Goal: Information Seeking & Learning: Learn about a topic

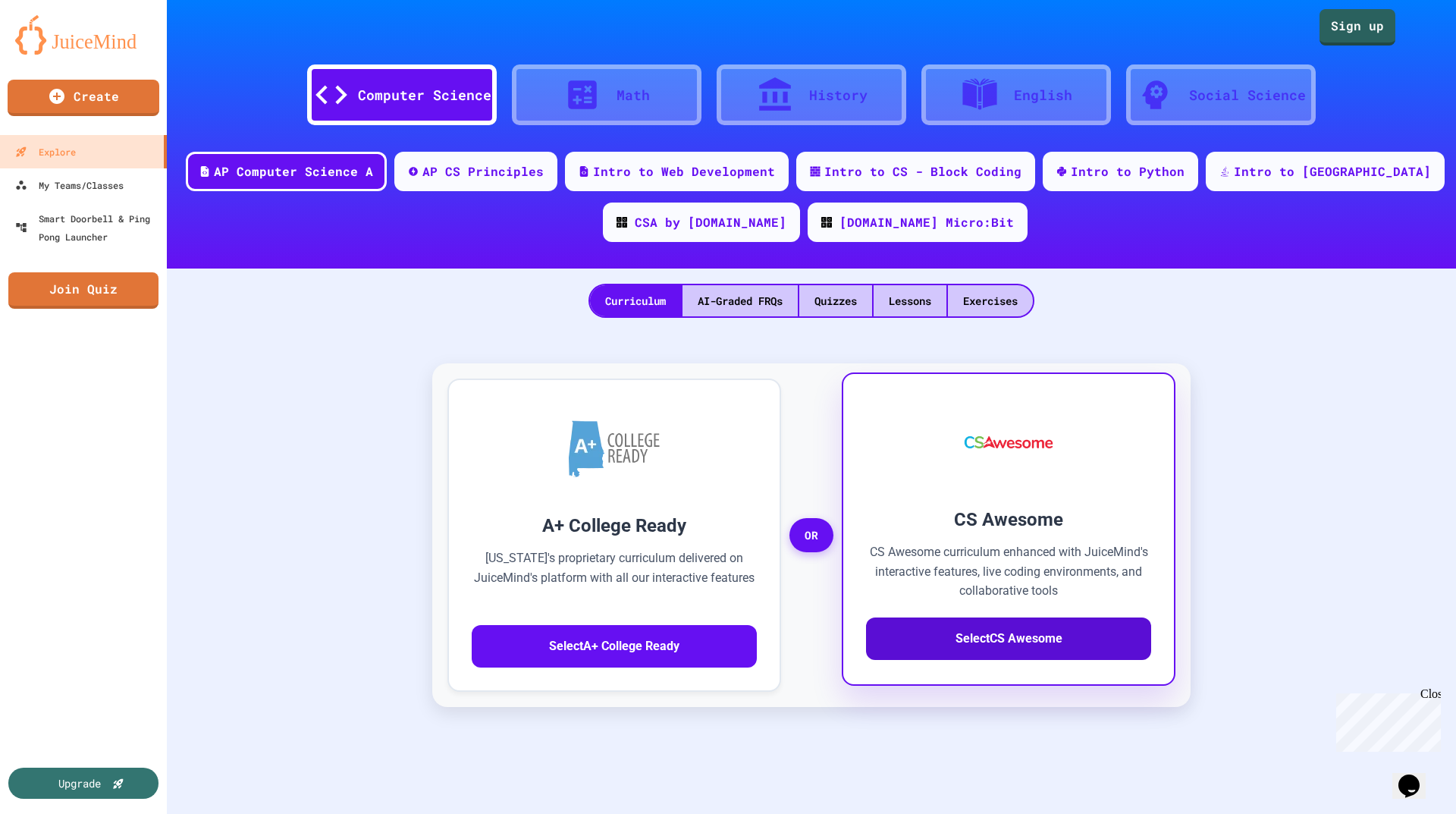
click at [1000, 638] on button "Select CS Awesome" at bounding box center [1009, 638] width 285 height 42
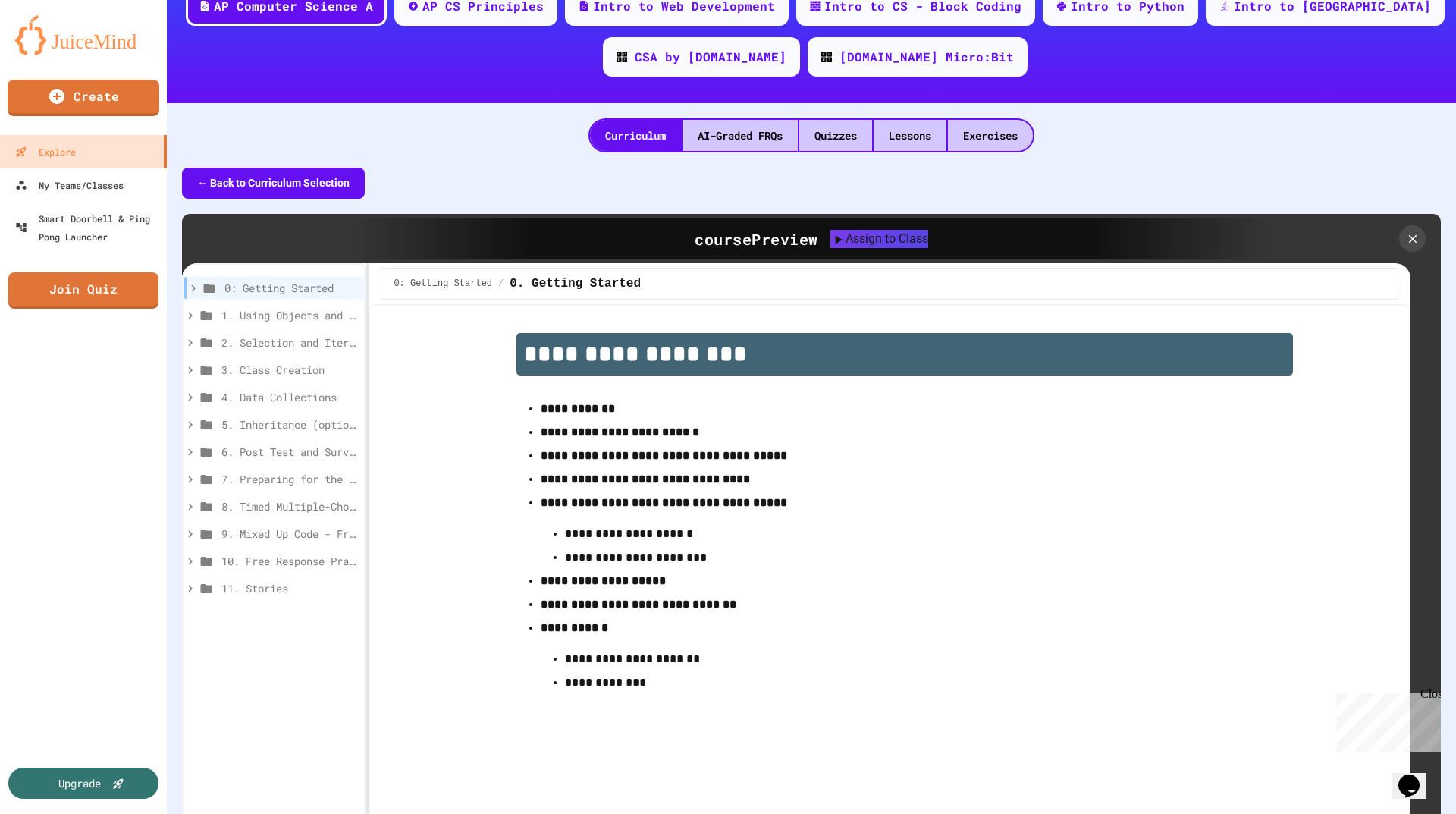
scroll to position [76, 0]
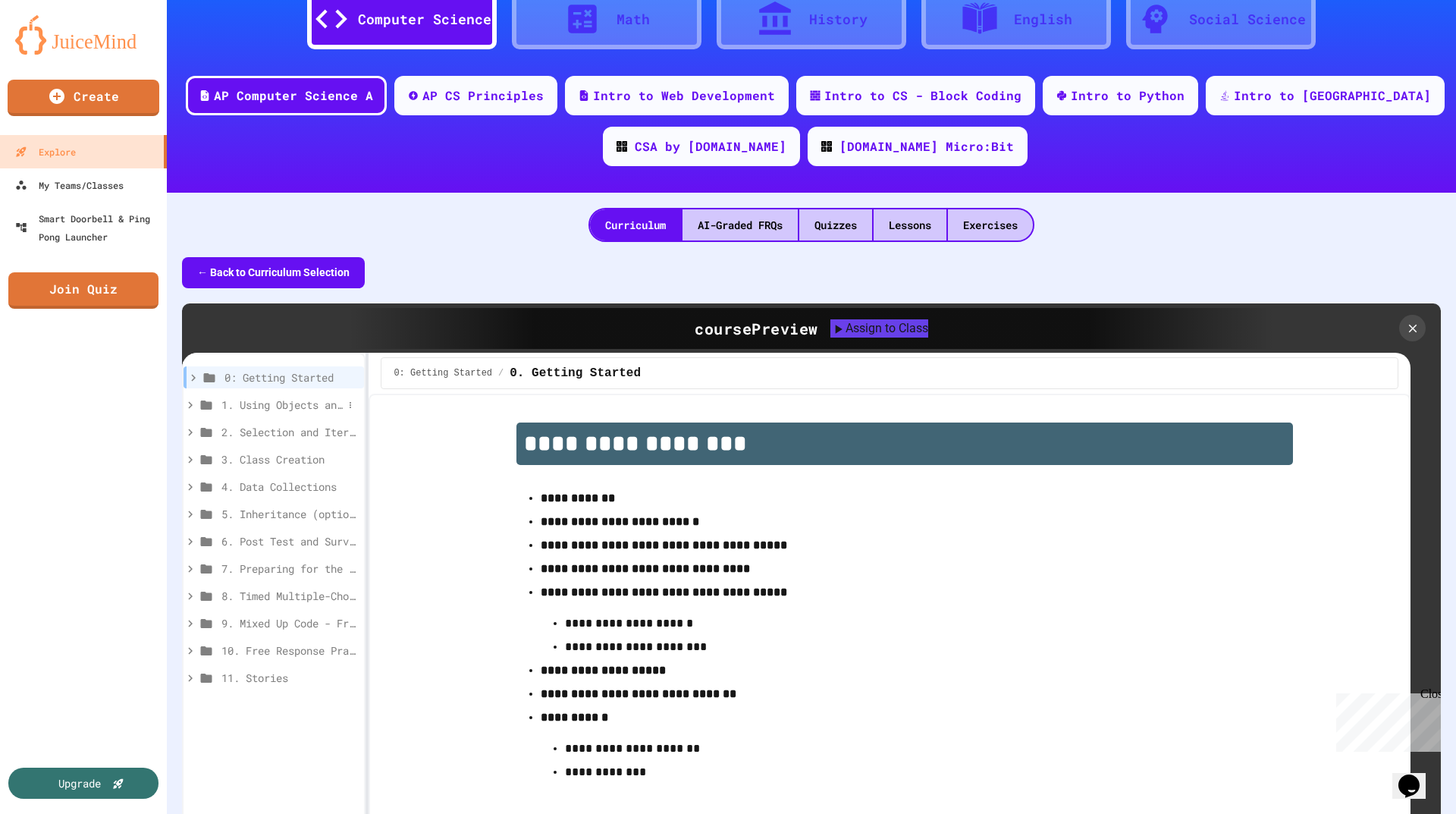
click at [250, 405] on span "1. Using Objects and Methods" at bounding box center [283, 404] width 121 height 16
click at [288, 433] on span "1.1. Introduction to Algorithms, Programming, and Compilers" at bounding box center [286, 432] width 114 height 16
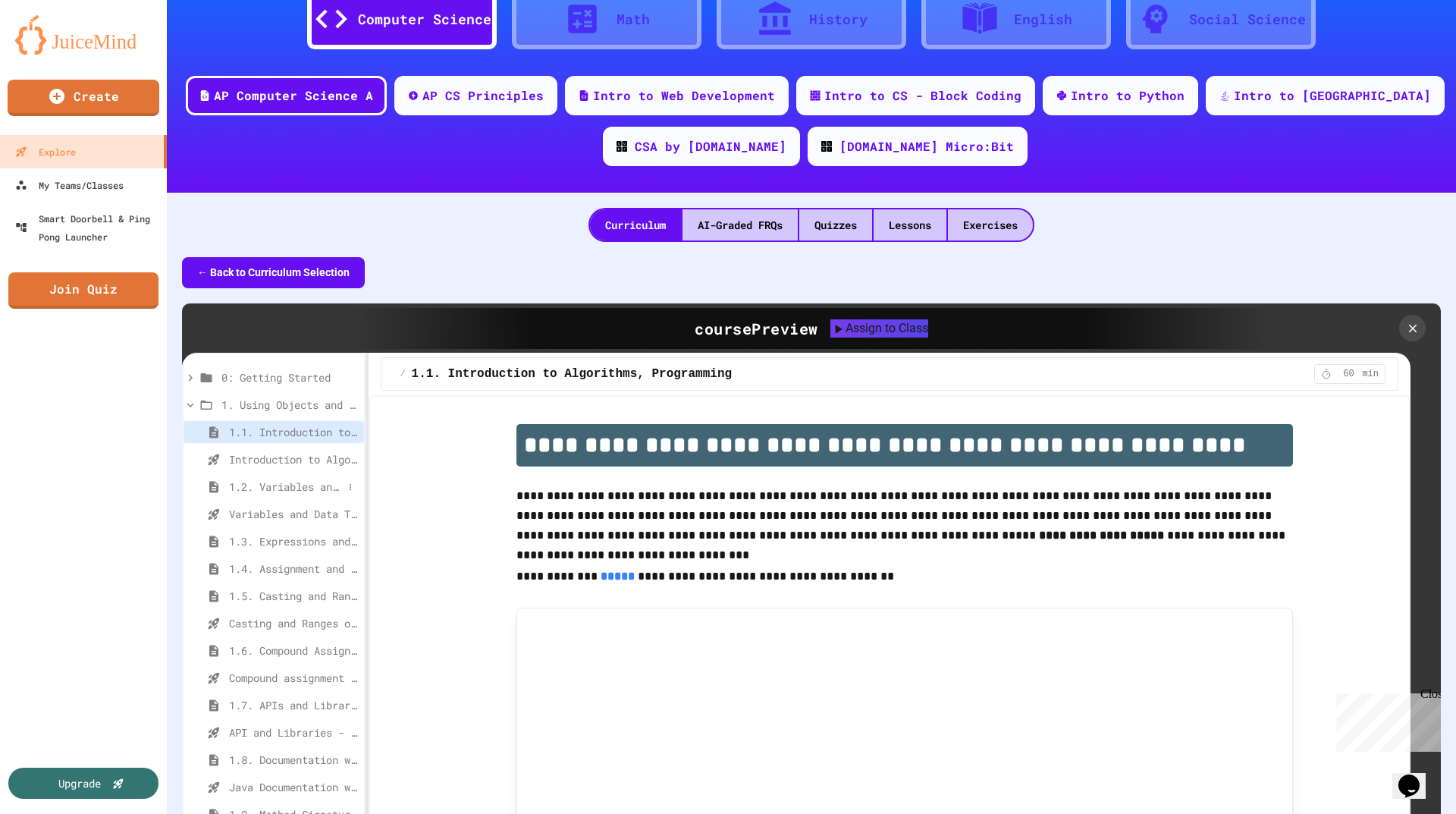
click at [283, 482] on span "1.2. Variables and Data Types" at bounding box center [286, 486] width 114 height 16
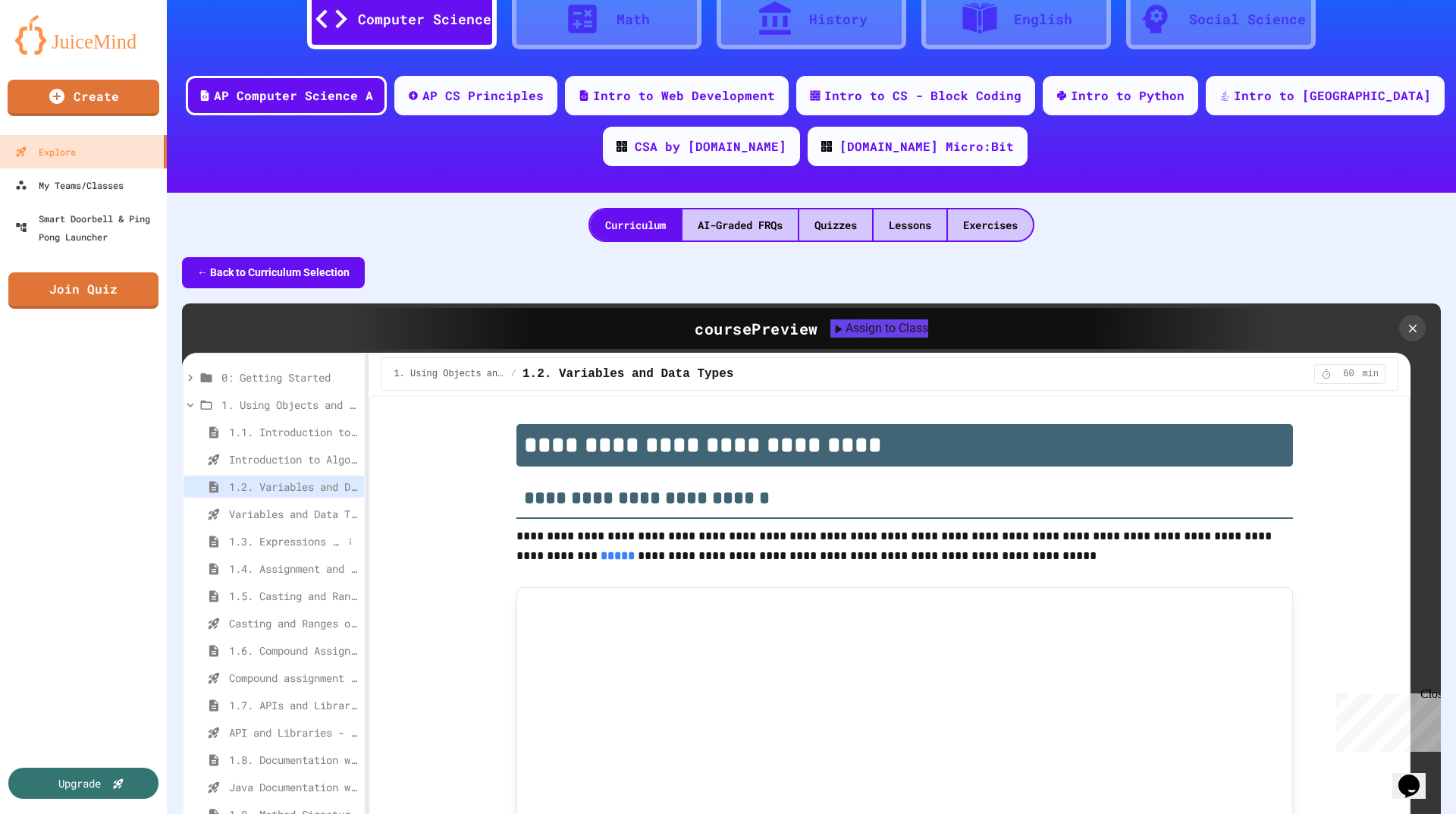
click at [283, 539] on span "1.3. Expressions and Output [New]" at bounding box center [286, 541] width 114 height 16
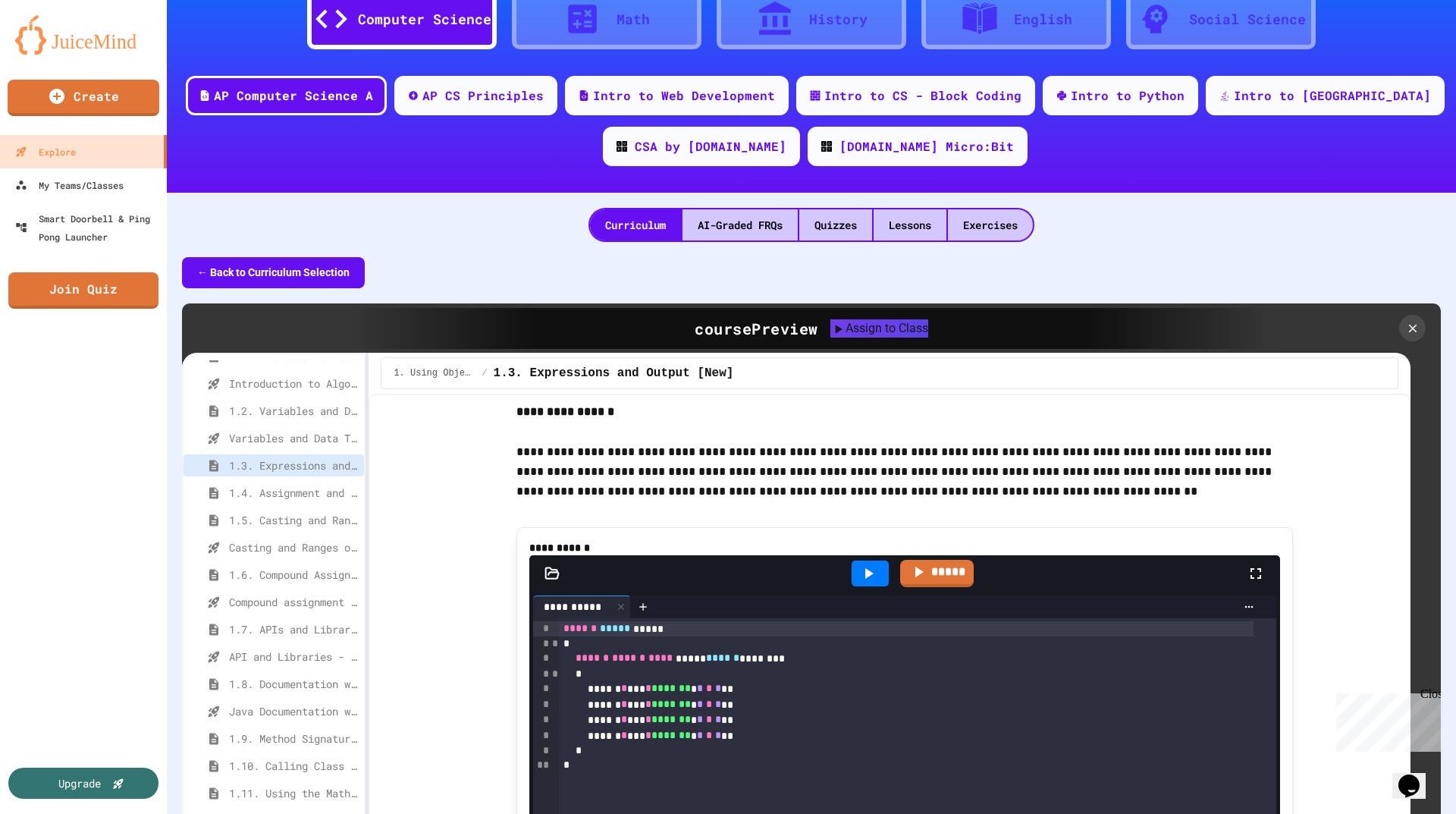
scroll to position [2276, 0]
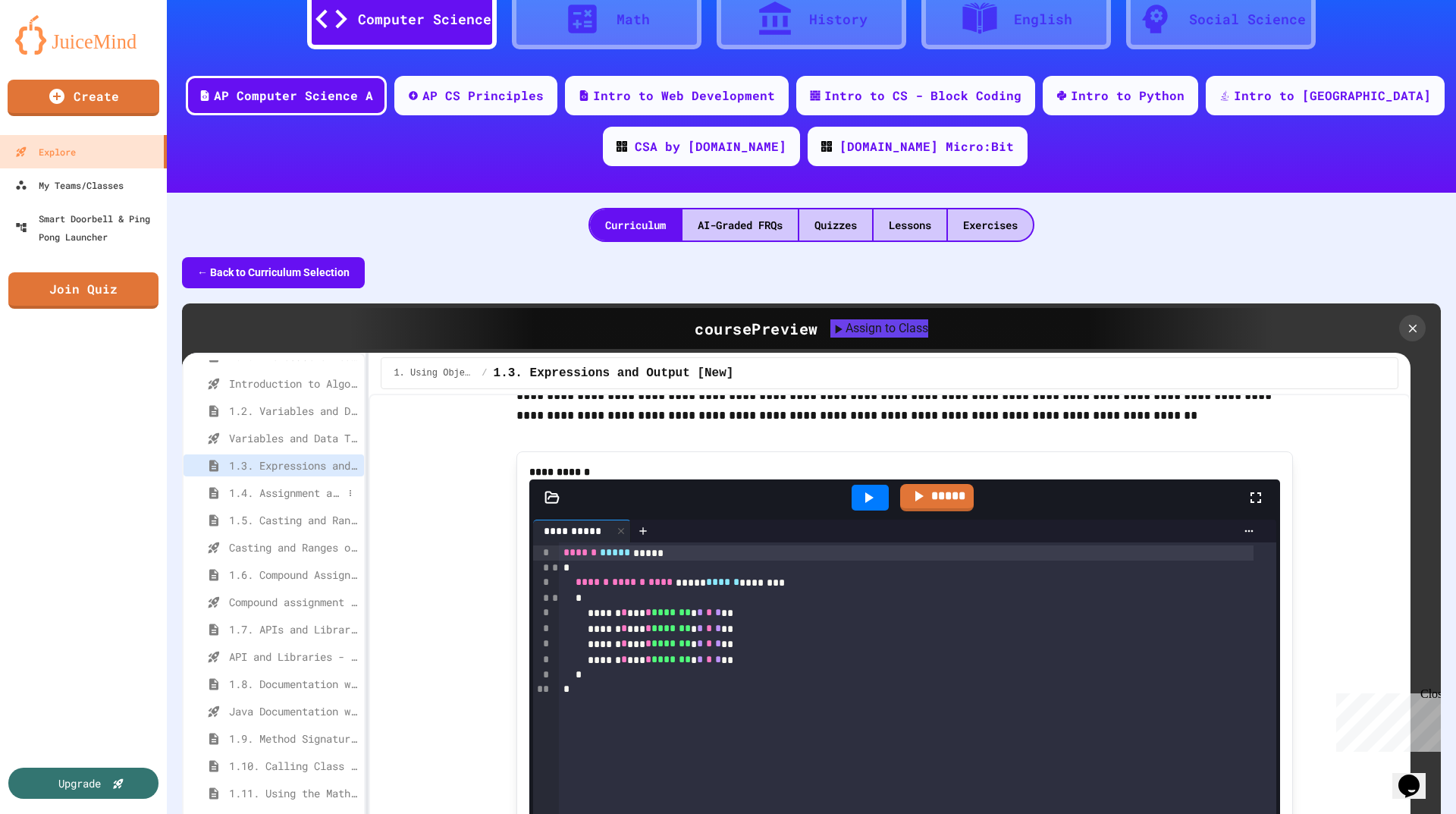
click at [246, 490] on span "1.4. Assignment and Input" at bounding box center [286, 493] width 114 height 16
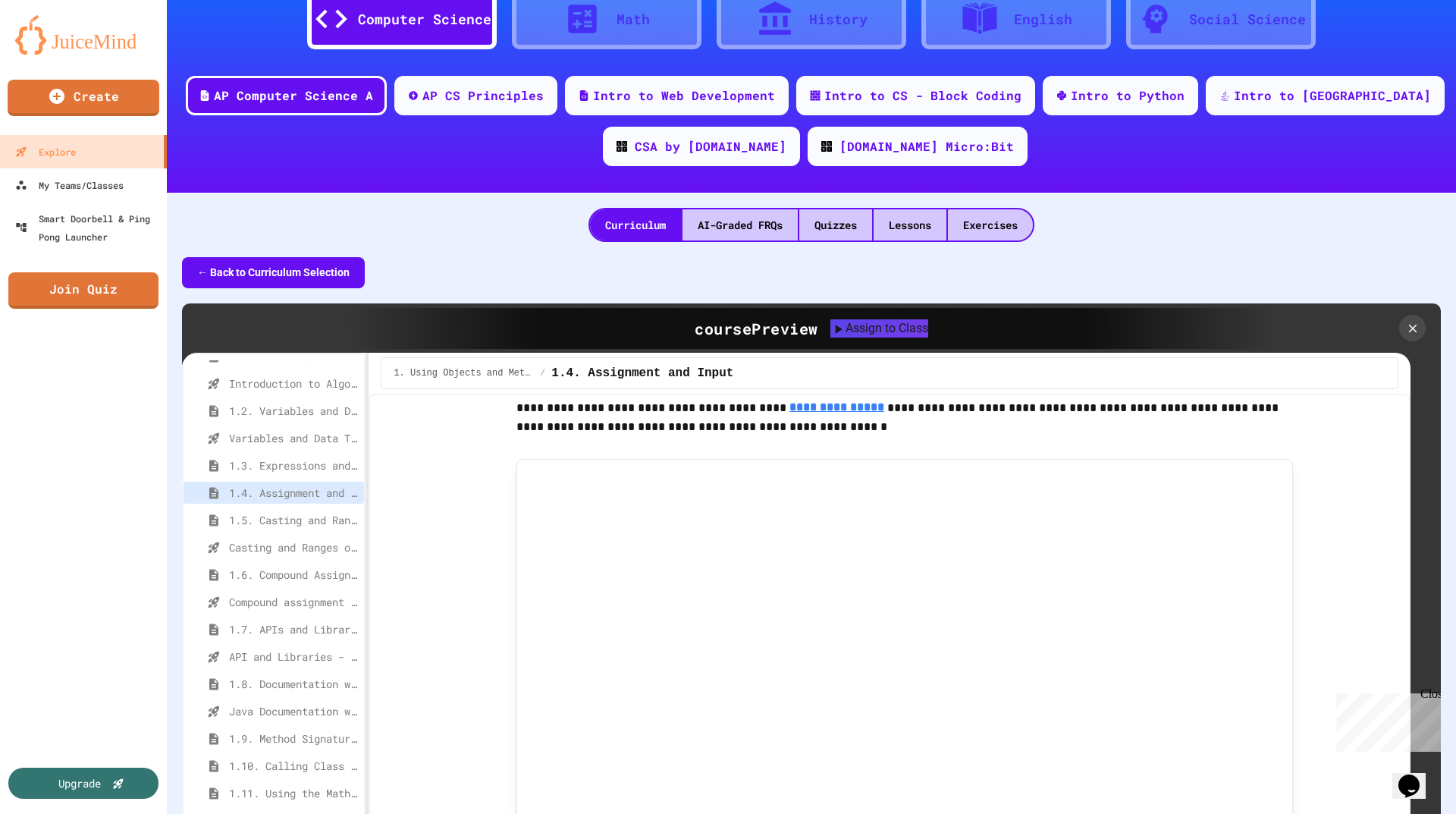
scroll to position [1213, 0]
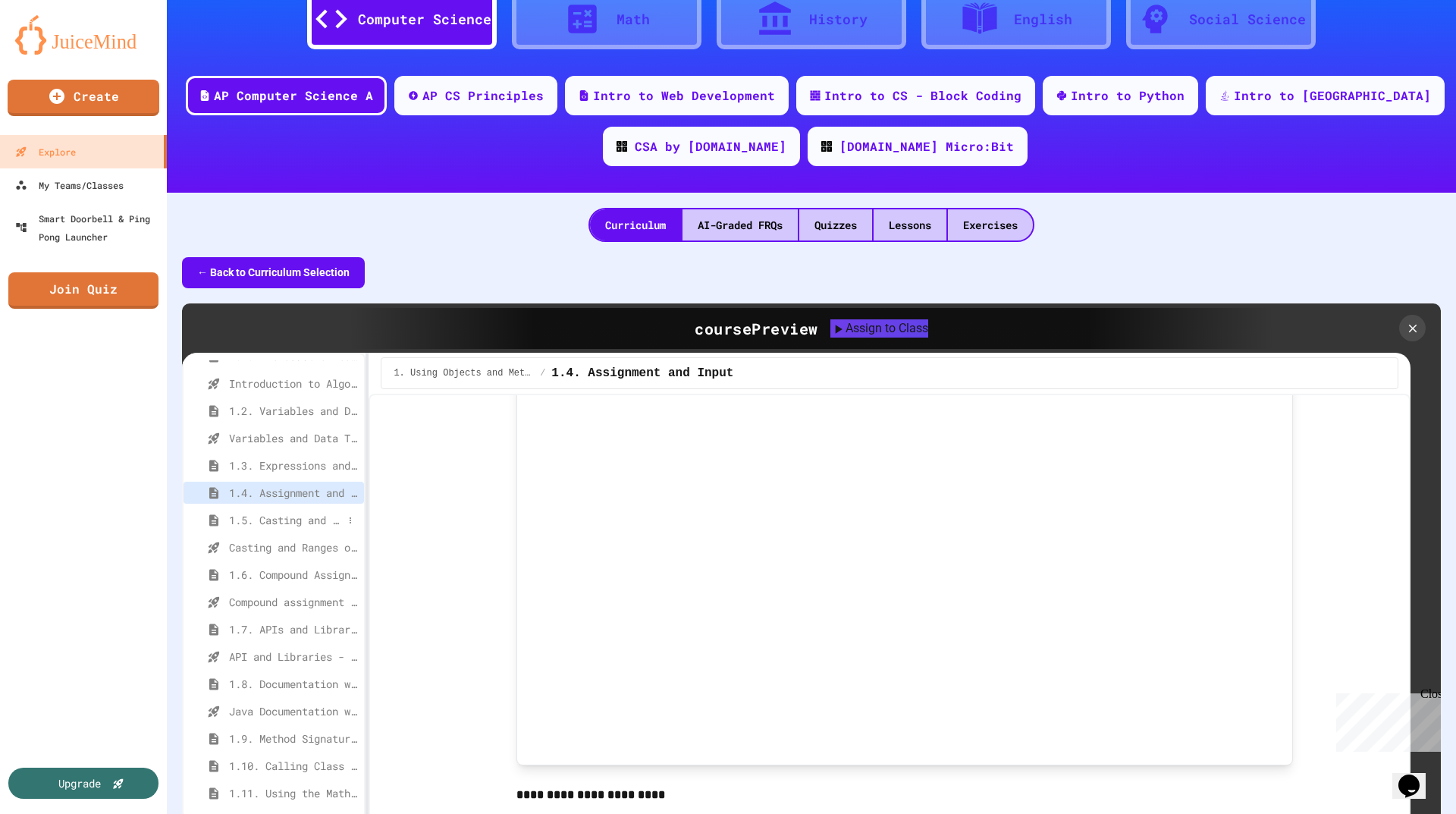
click at [287, 521] on span "1.5. Casting and Ranges of Values" at bounding box center [286, 520] width 114 height 16
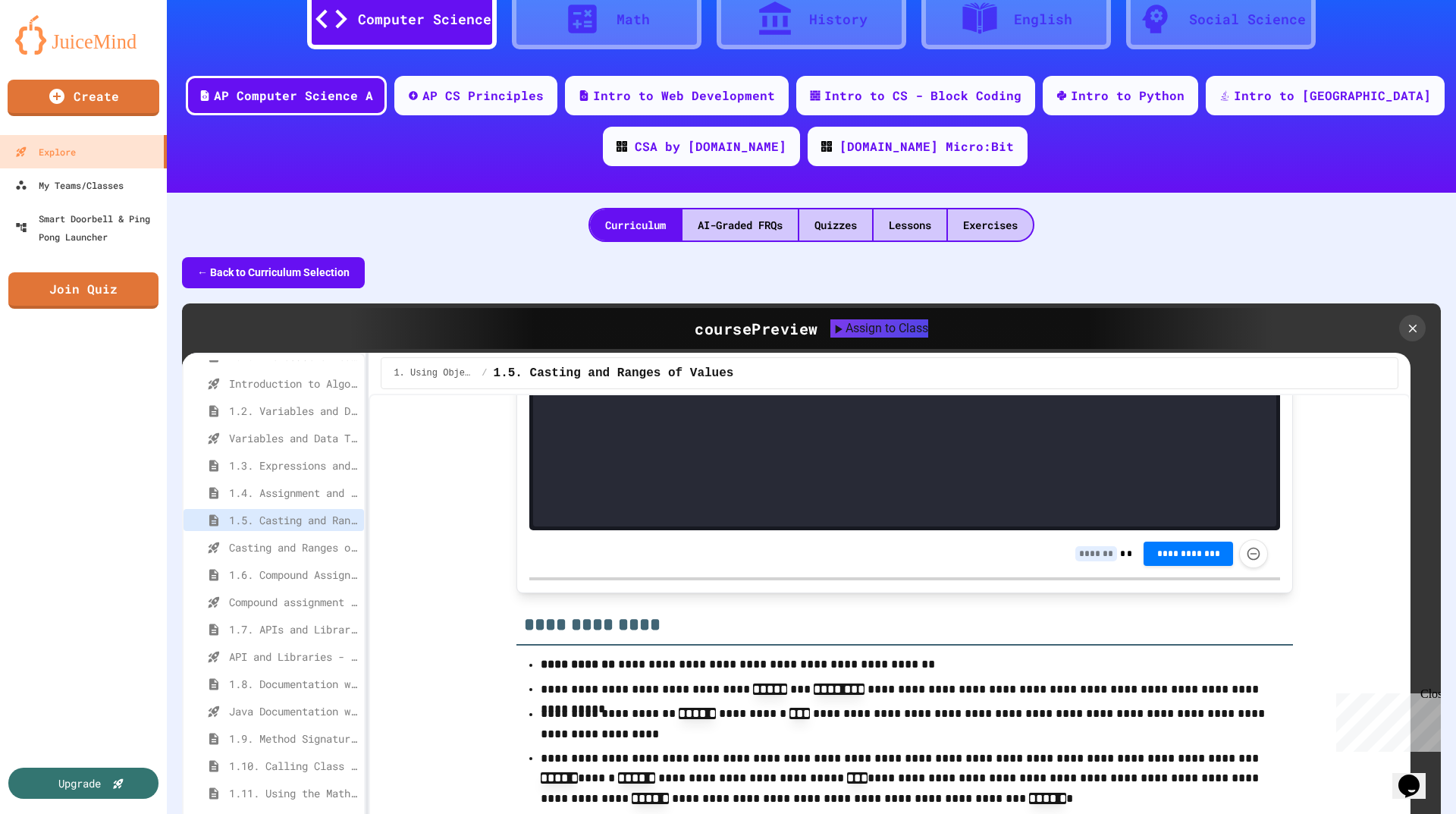
scroll to position [8421, 0]
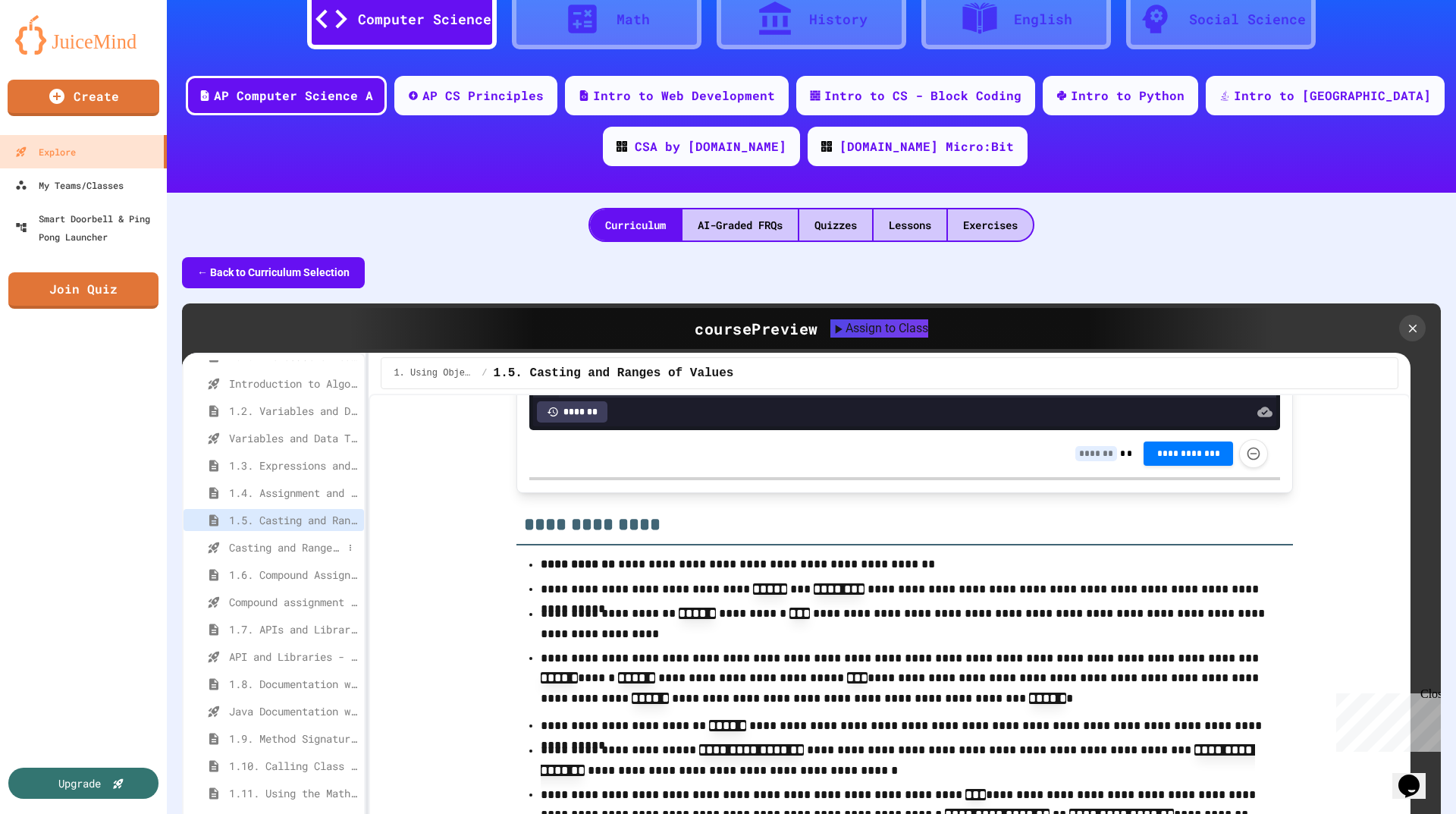
click at [305, 553] on span "Casting and Ranges of variables - Quiz" at bounding box center [286, 547] width 114 height 16
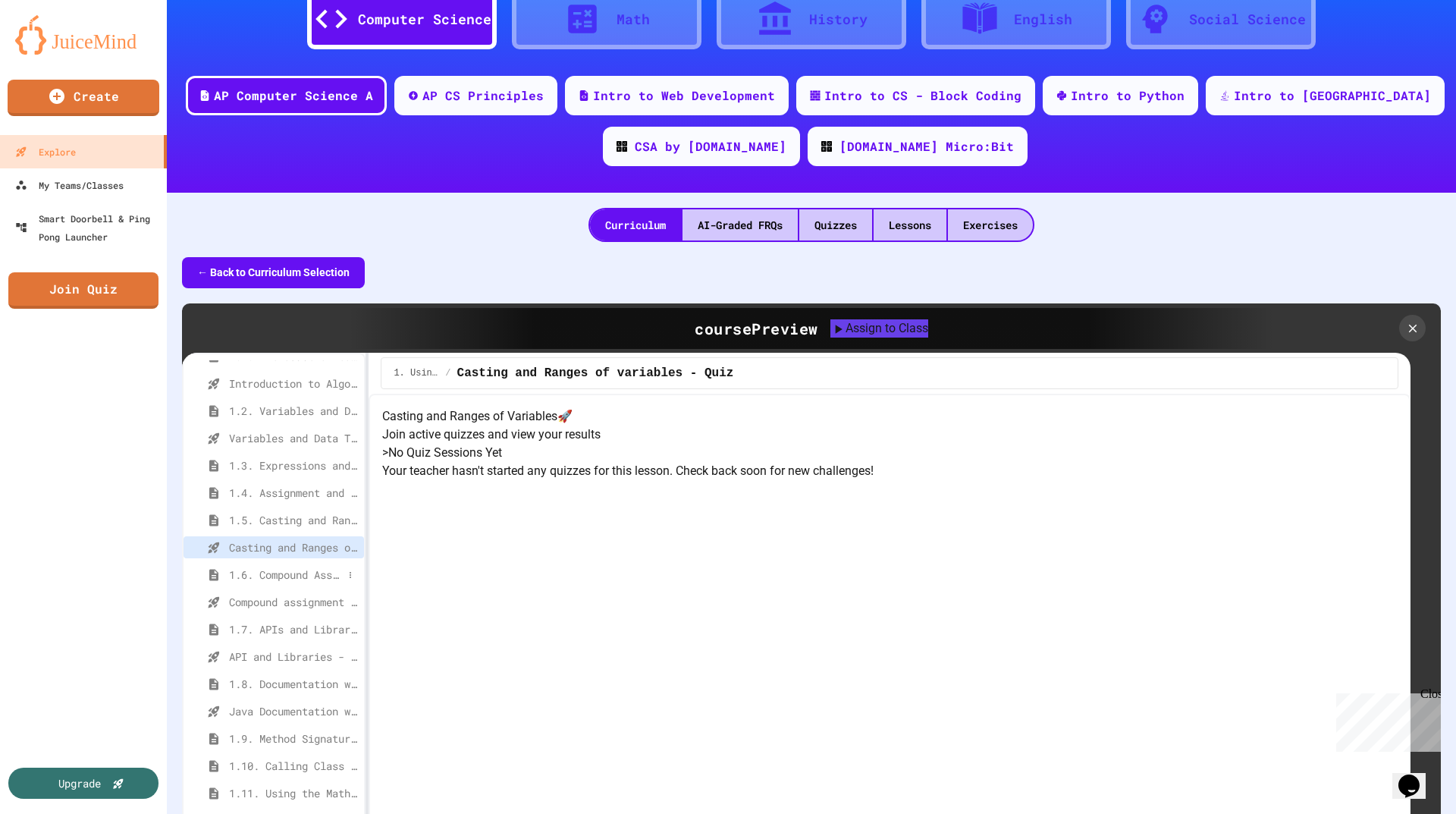
click at [297, 574] on span "1.6. Compound Assignment Operators" at bounding box center [286, 575] width 114 height 16
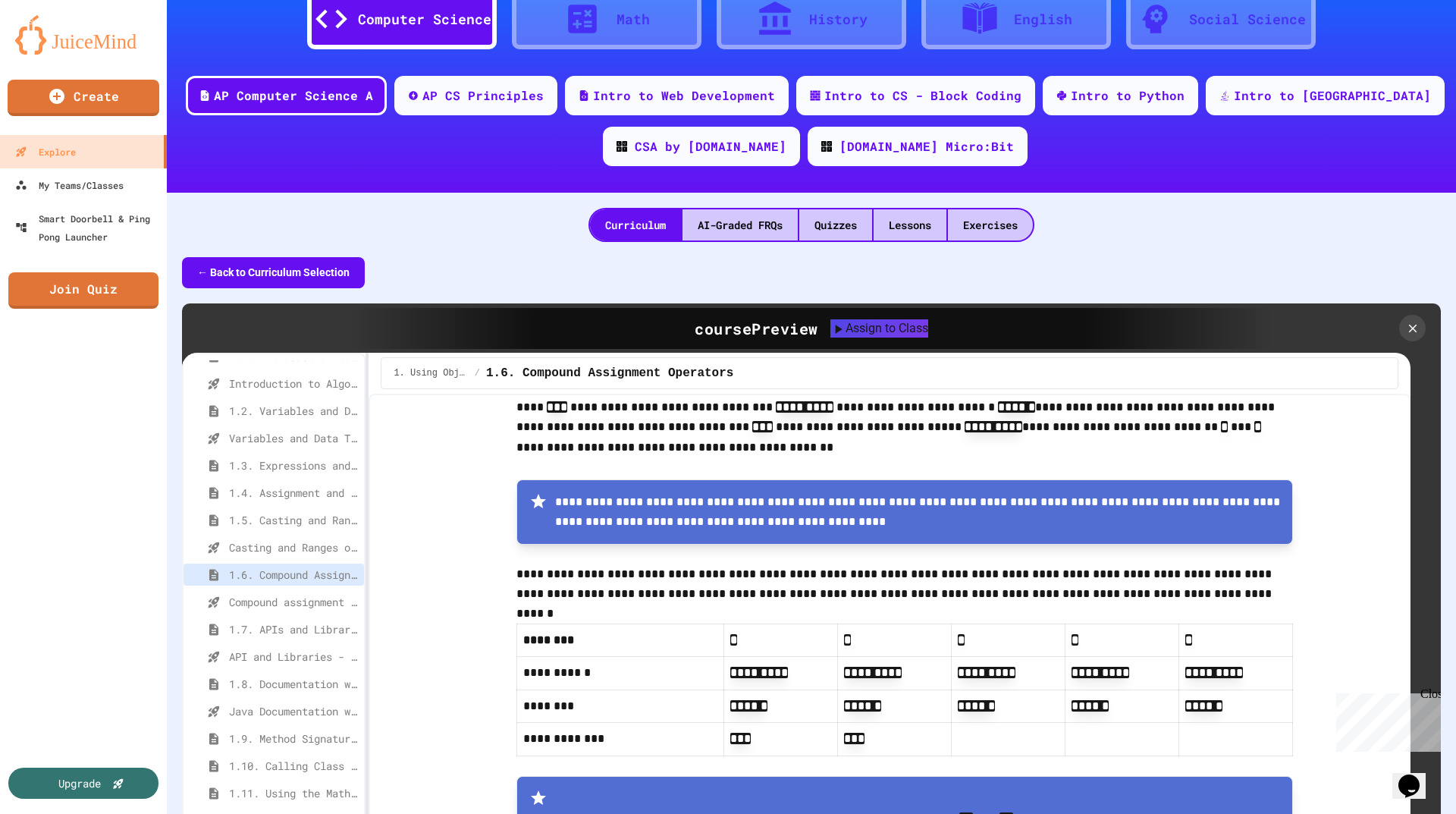
scroll to position [304, 0]
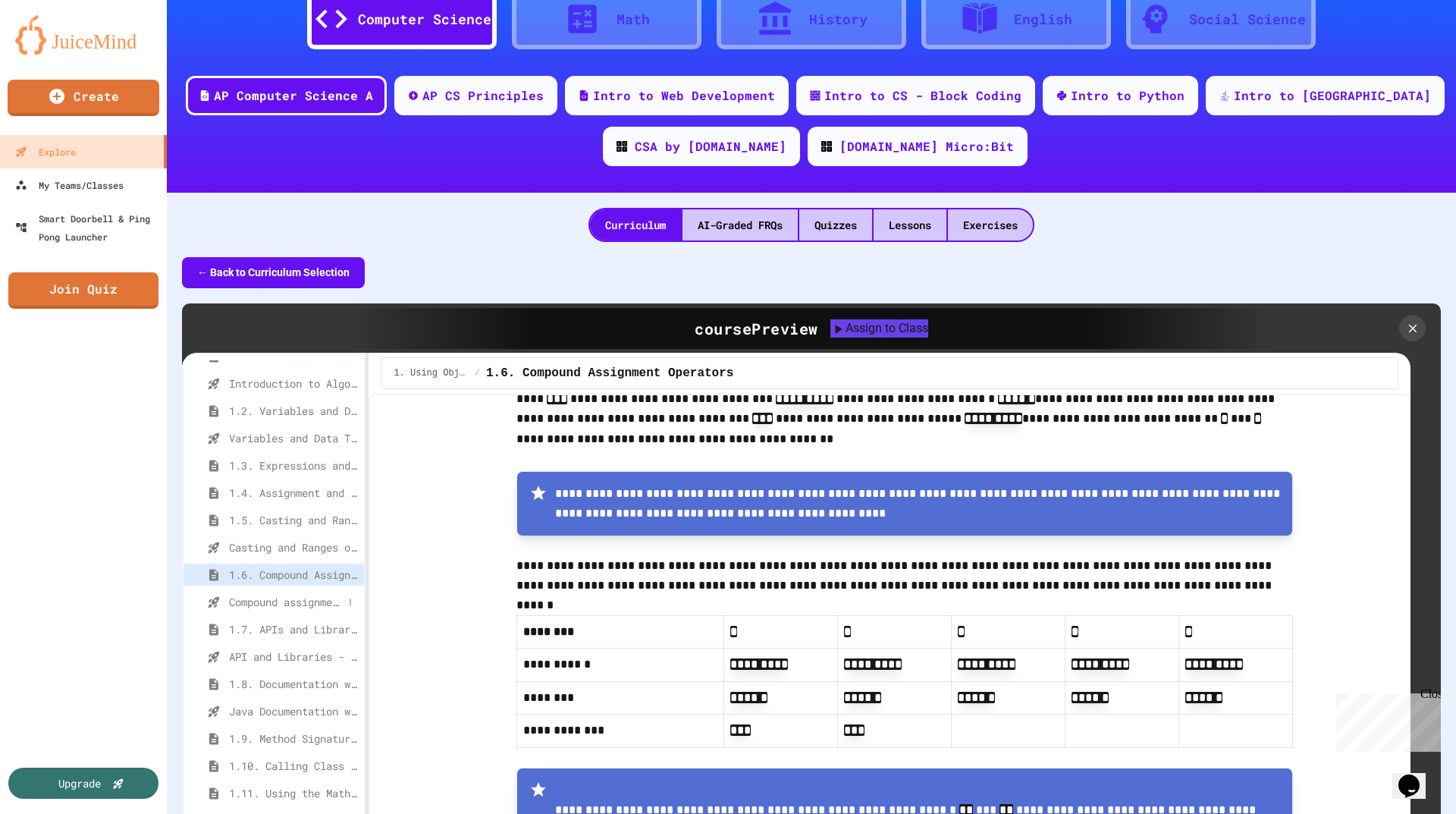
click at [268, 598] on span "Compound assignment operators - Quiz" at bounding box center [286, 602] width 114 height 16
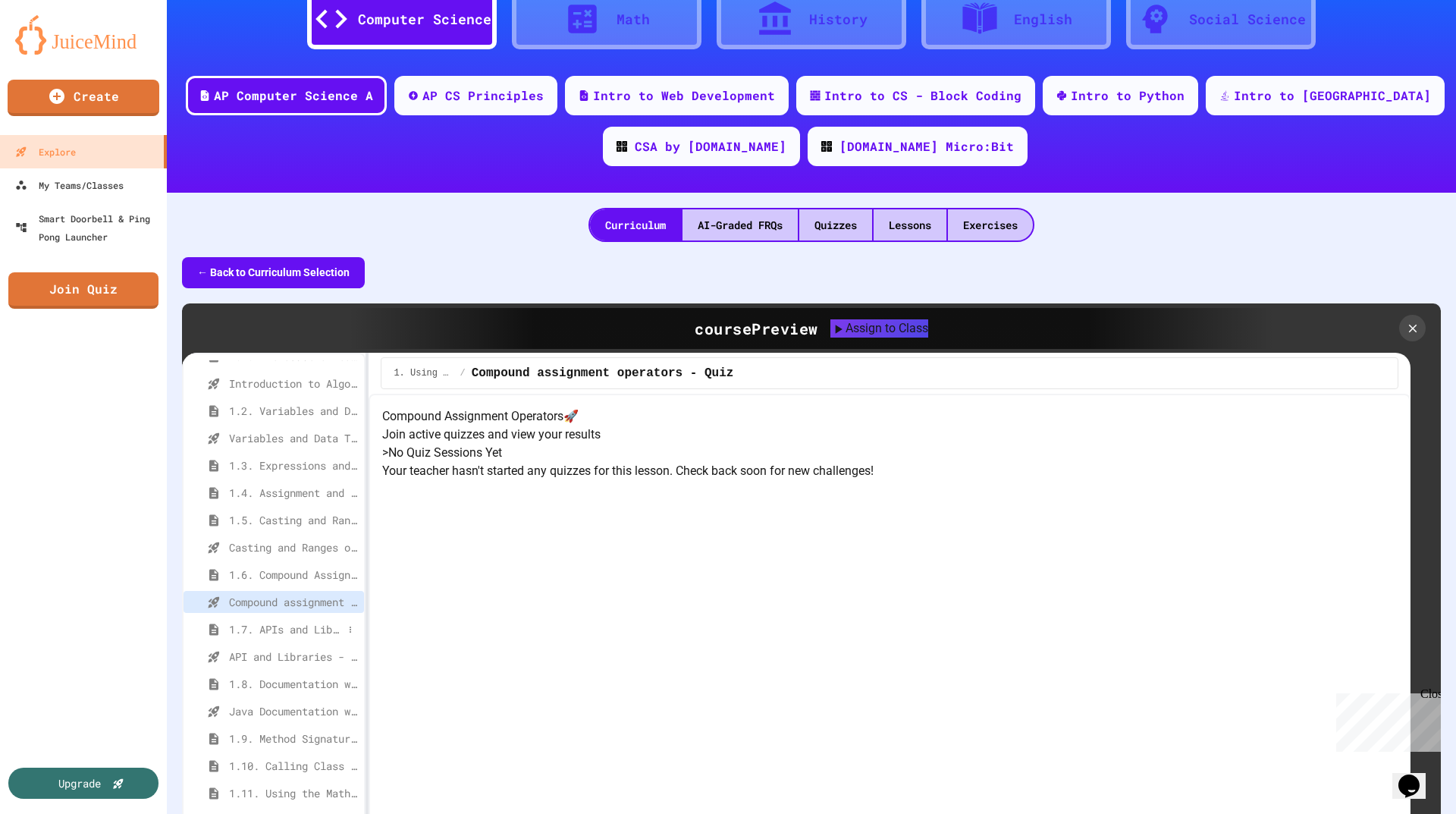
click at [272, 636] on span "1.7. APIs and Libraries" at bounding box center [286, 629] width 114 height 16
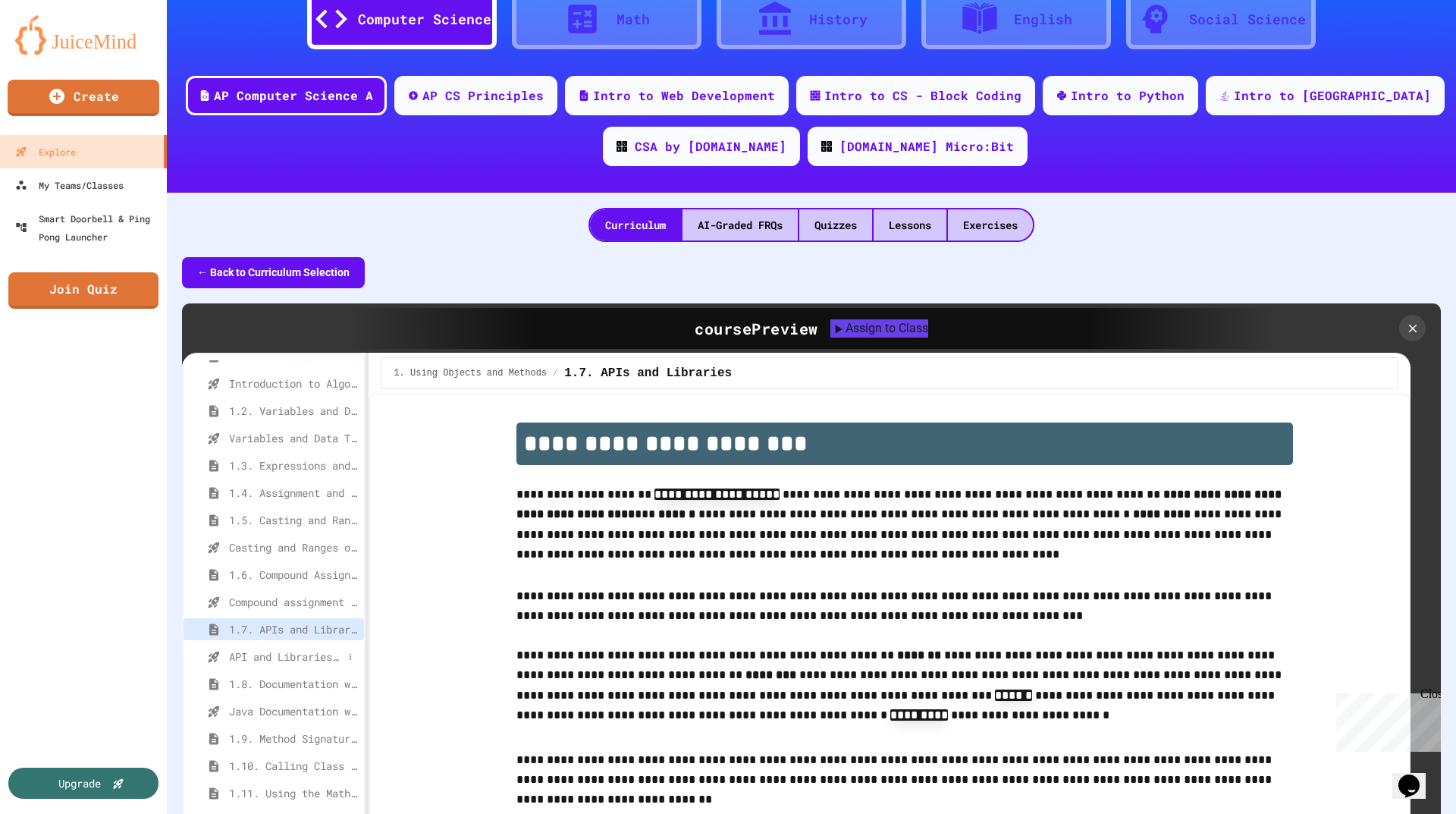
click at [268, 660] on span "API and Libraries - Topic 1.7" at bounding box center [286, 656] width 114 height 16
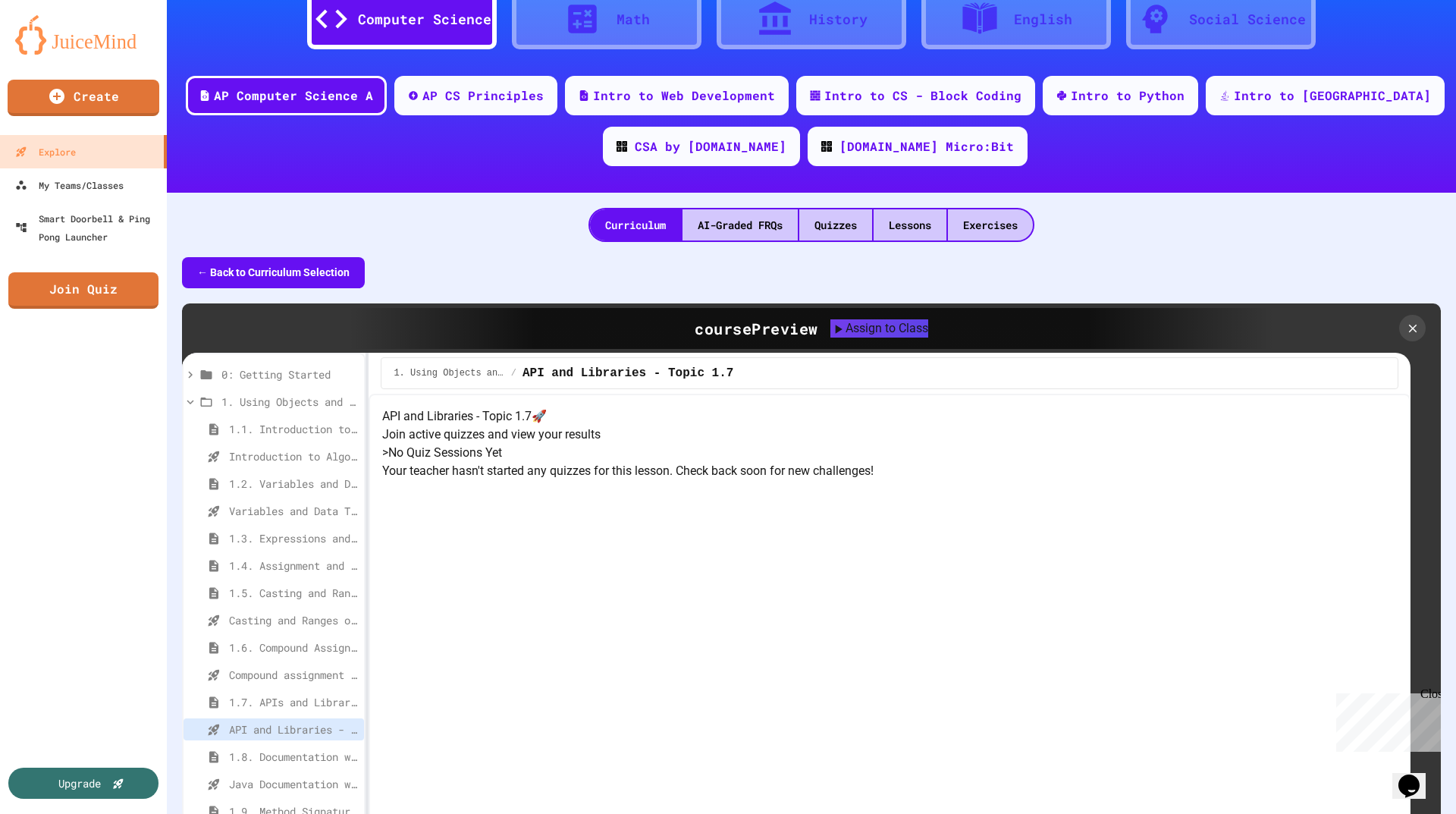
scroll to position [0, 0]
click at [293, 596] on span "1.5. Casting and Ranges of Values" at bounding box center [286, 596] width 114 height 16
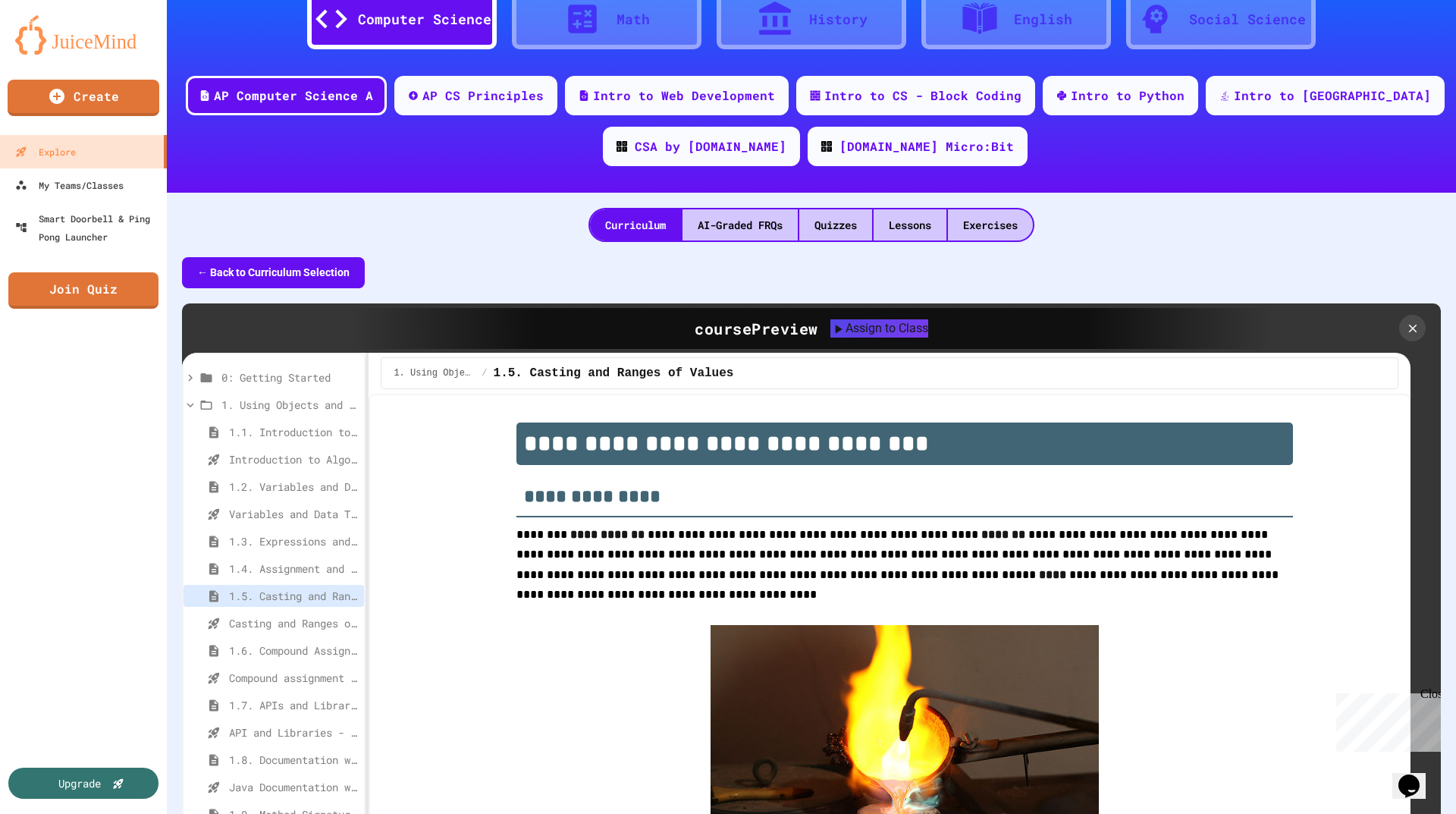
click at [293, 559] on div "1.4. Assignment and Input" at bounding box center [273, 568] width 180 height 22
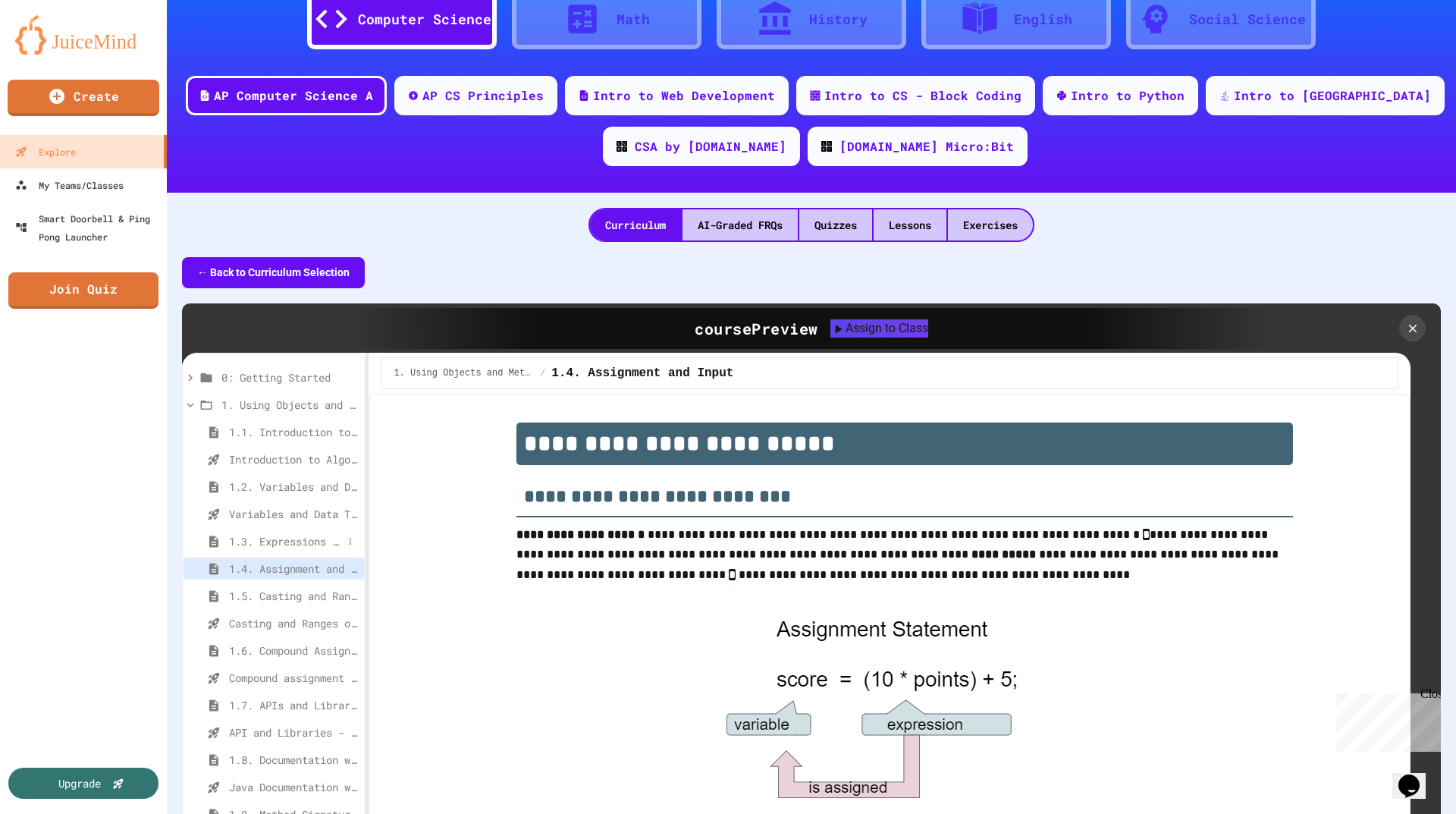
scroll to position [833, 0]
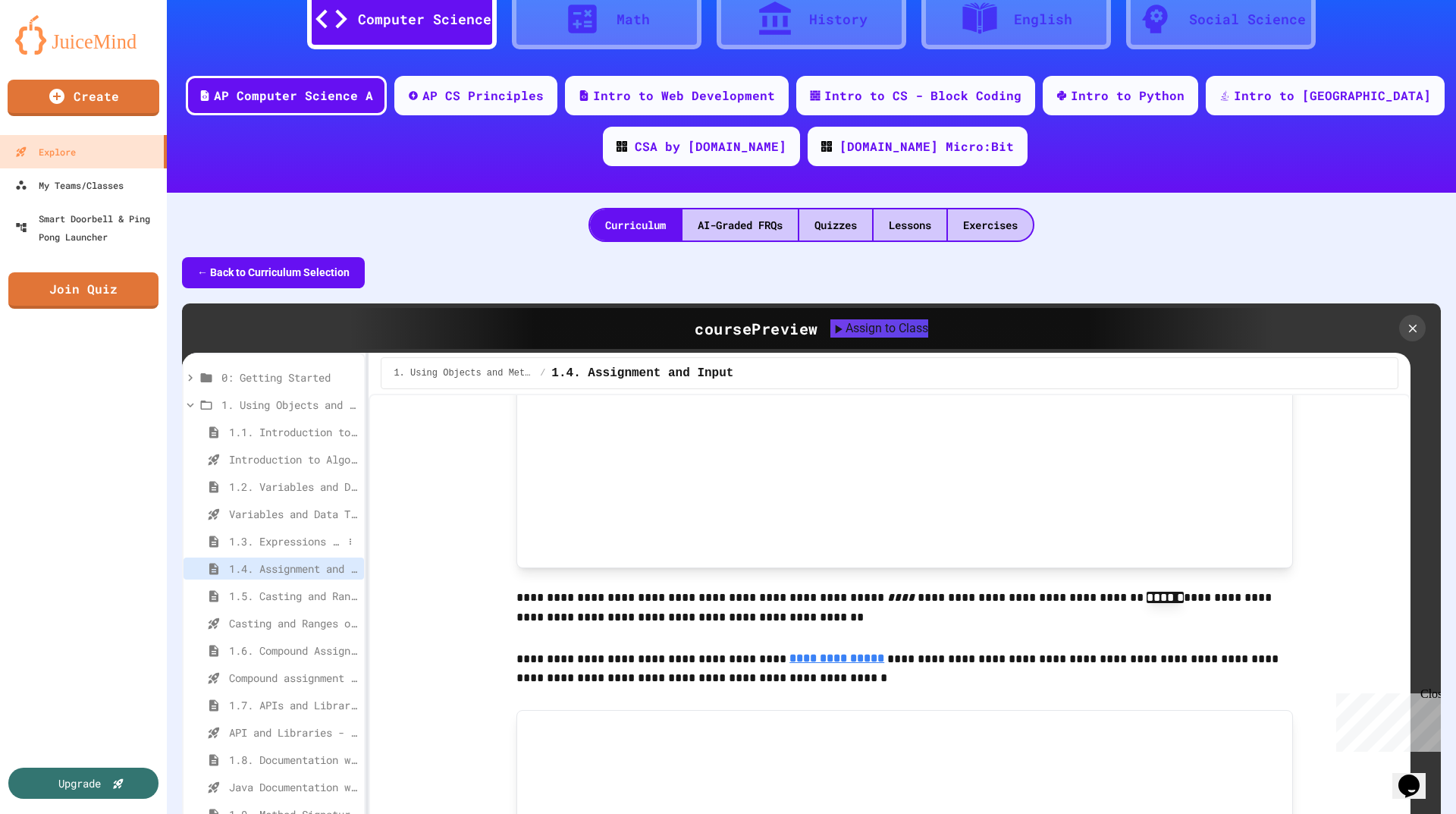
click at [293, 540] on span "1.3. Expressions and Output [New]" at bounding box center [286, 541] width 114 height 16
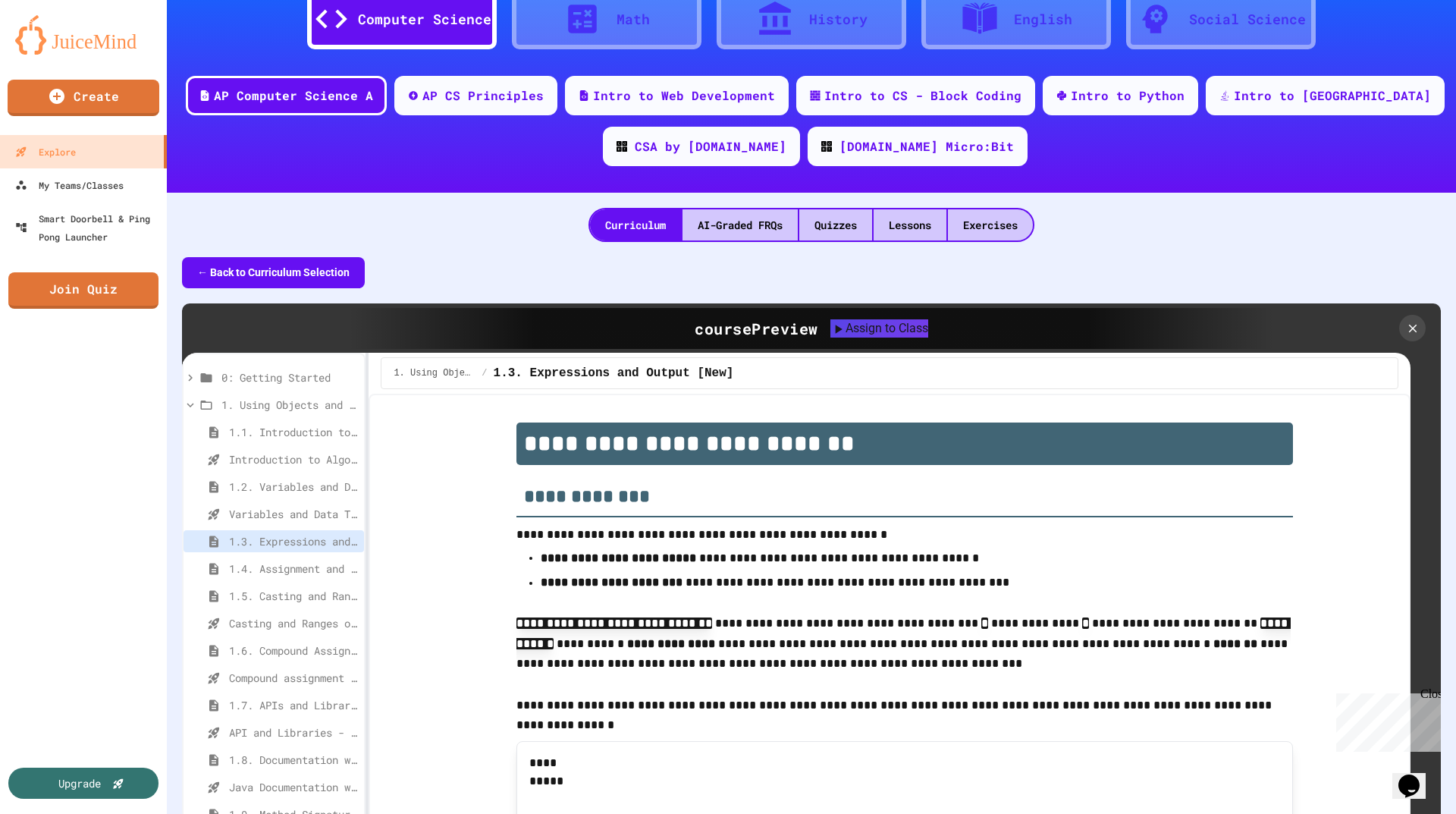
scroll to position [76, 0]
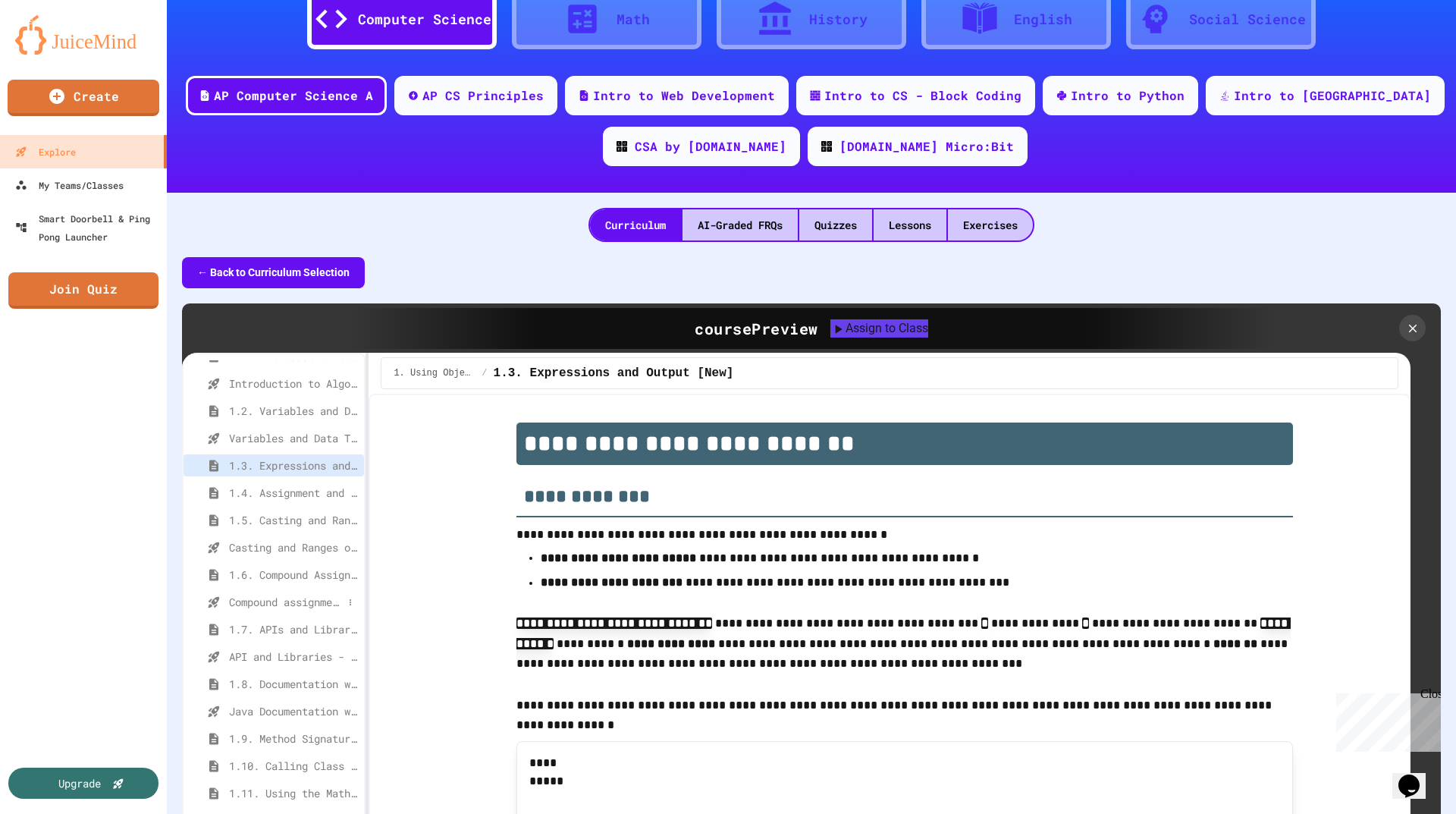
click at [286, 595] on span "Compound assignment operators - Quiz" at bounding box center [286, 602] width 114 height 16
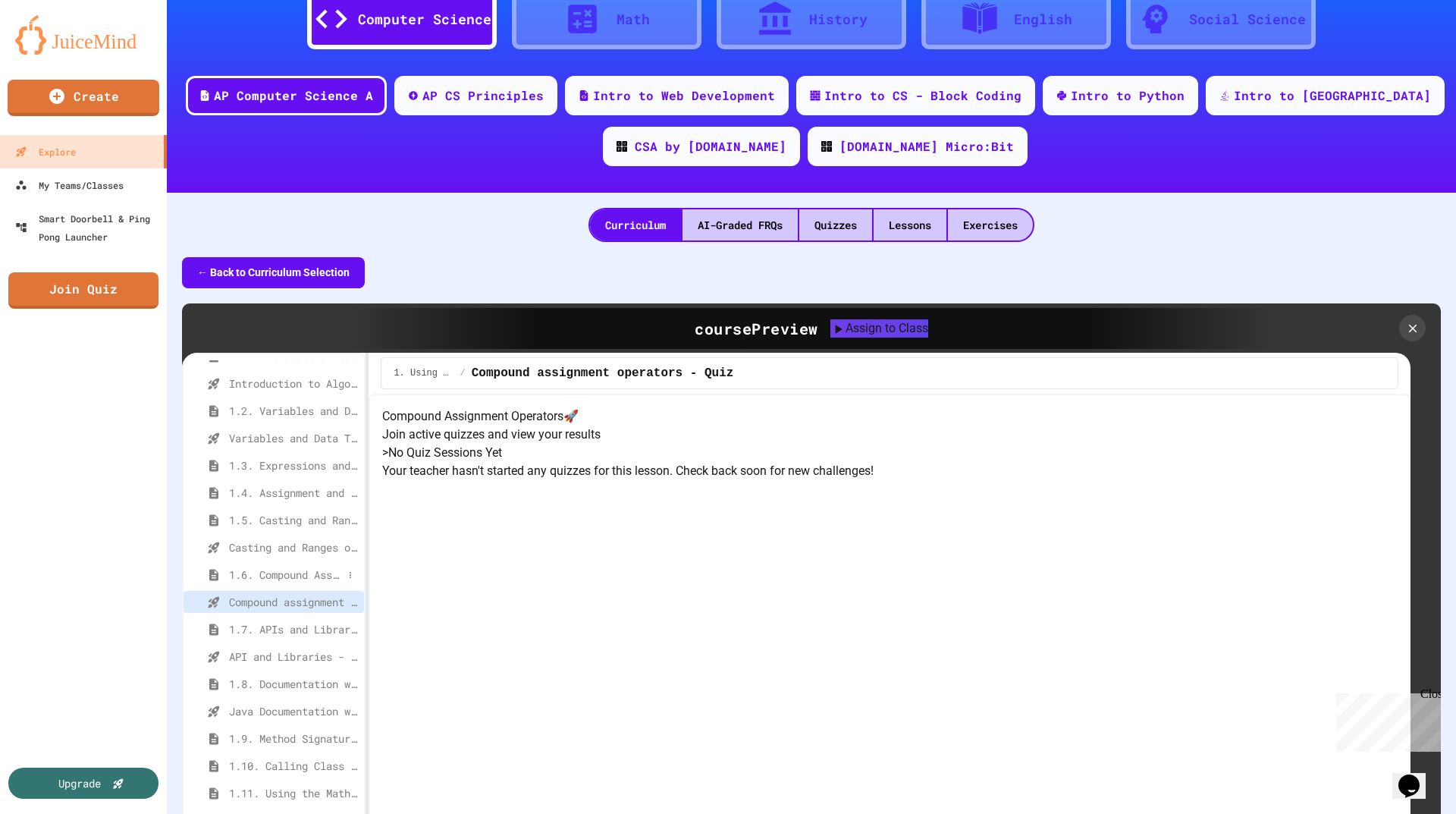
click at [287, 574] on span "1.6. Compound Assignment Operators" at bounding box center [286, 575] width 114 height 16
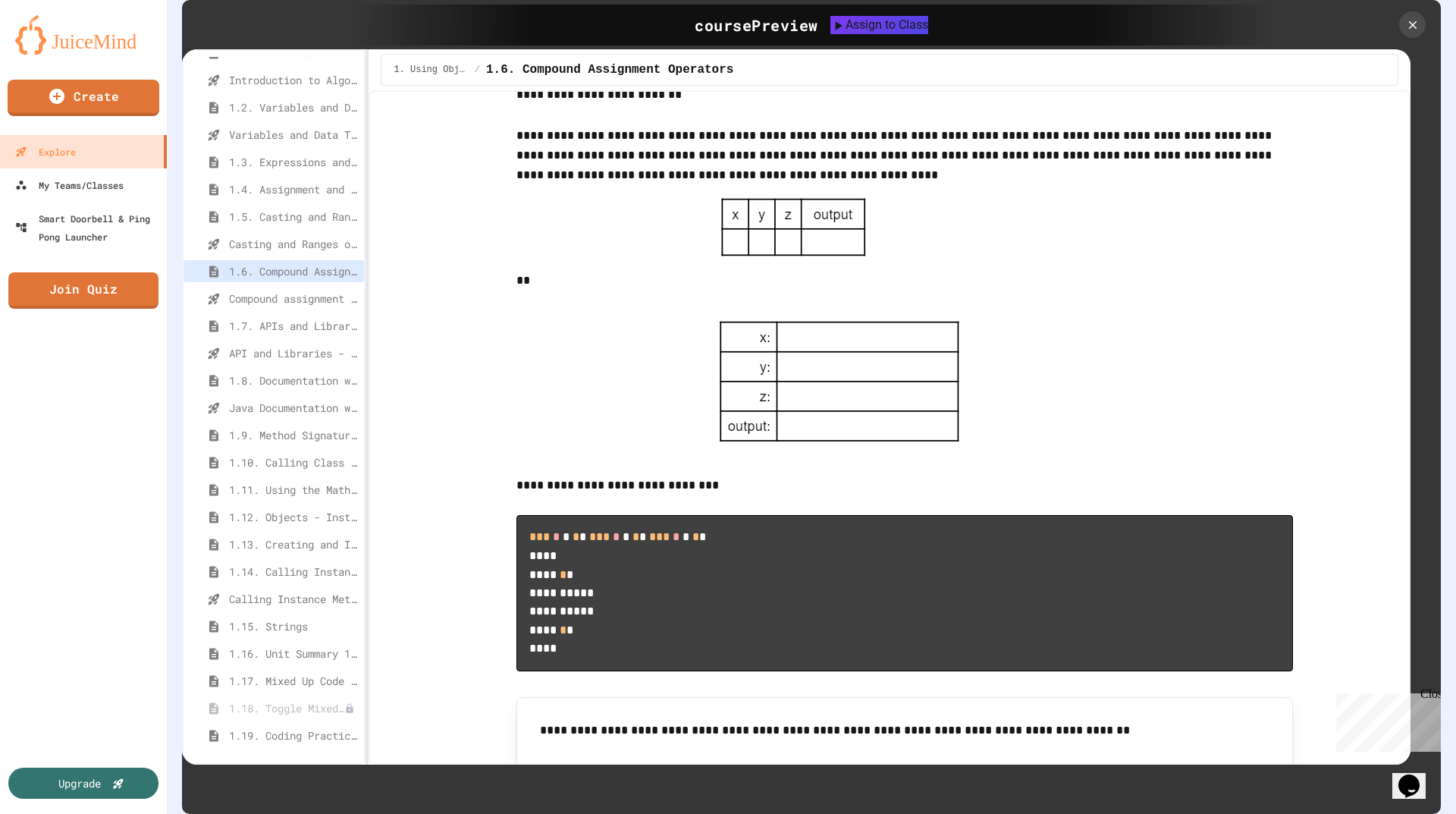
scroll to position [0, 0]
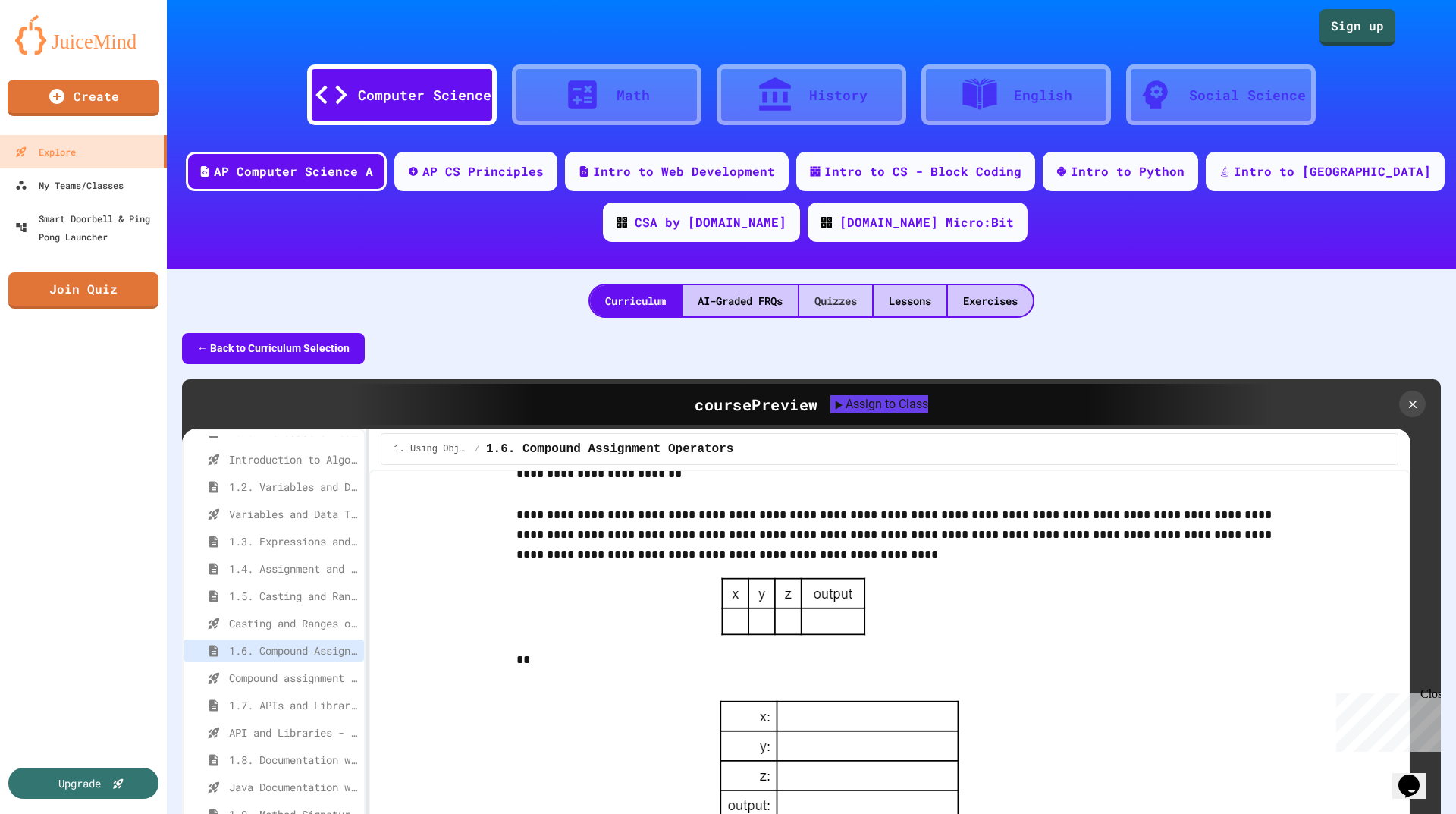
click at [814, 287] on div "Quizzes" at bounding box center [836, 301] width 73 height 31
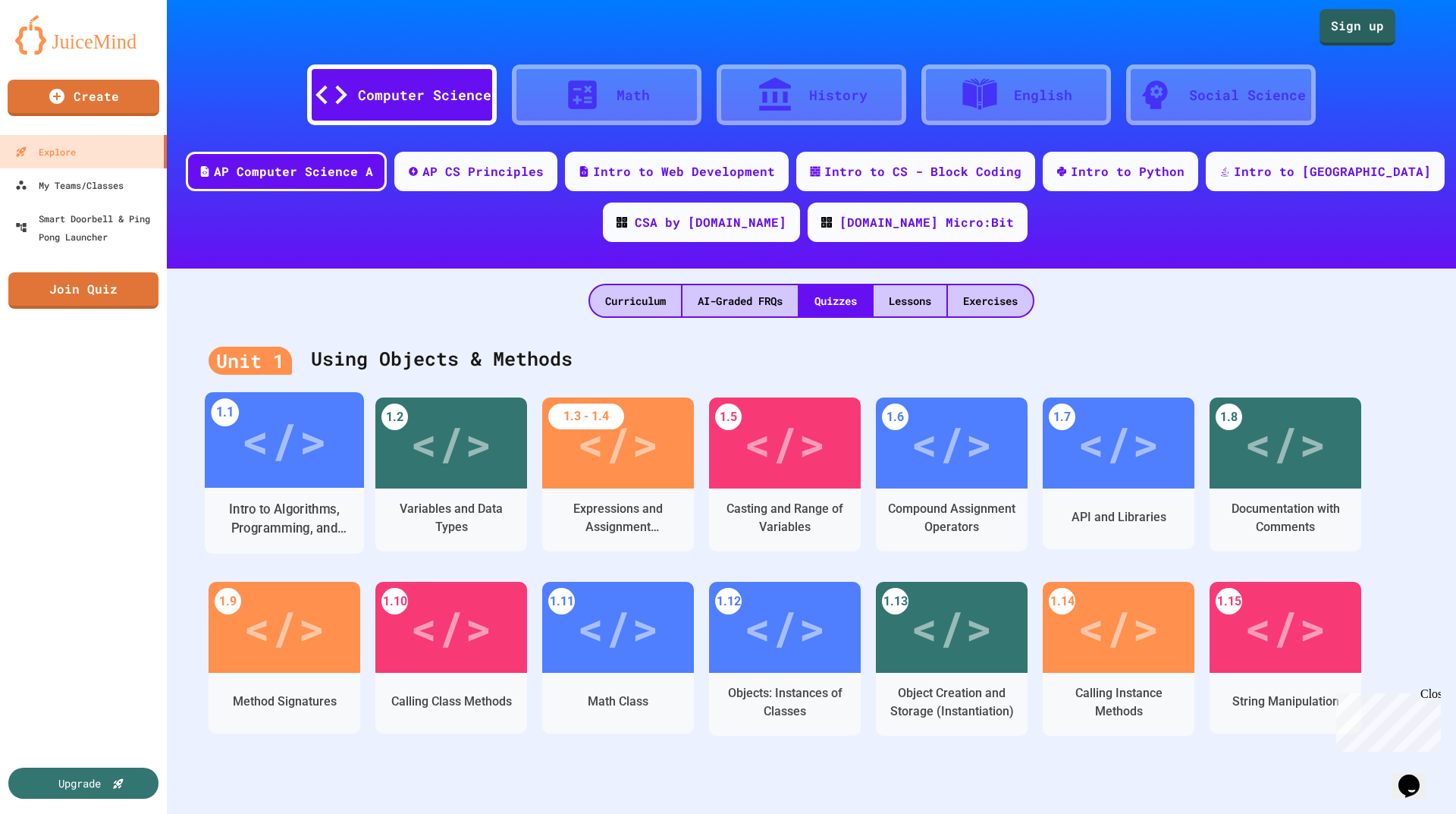
click at [297, 502] on div "Intro to Algorithms, Programming, and Compilers" at bounding box center [284, 518] width 136 height 38
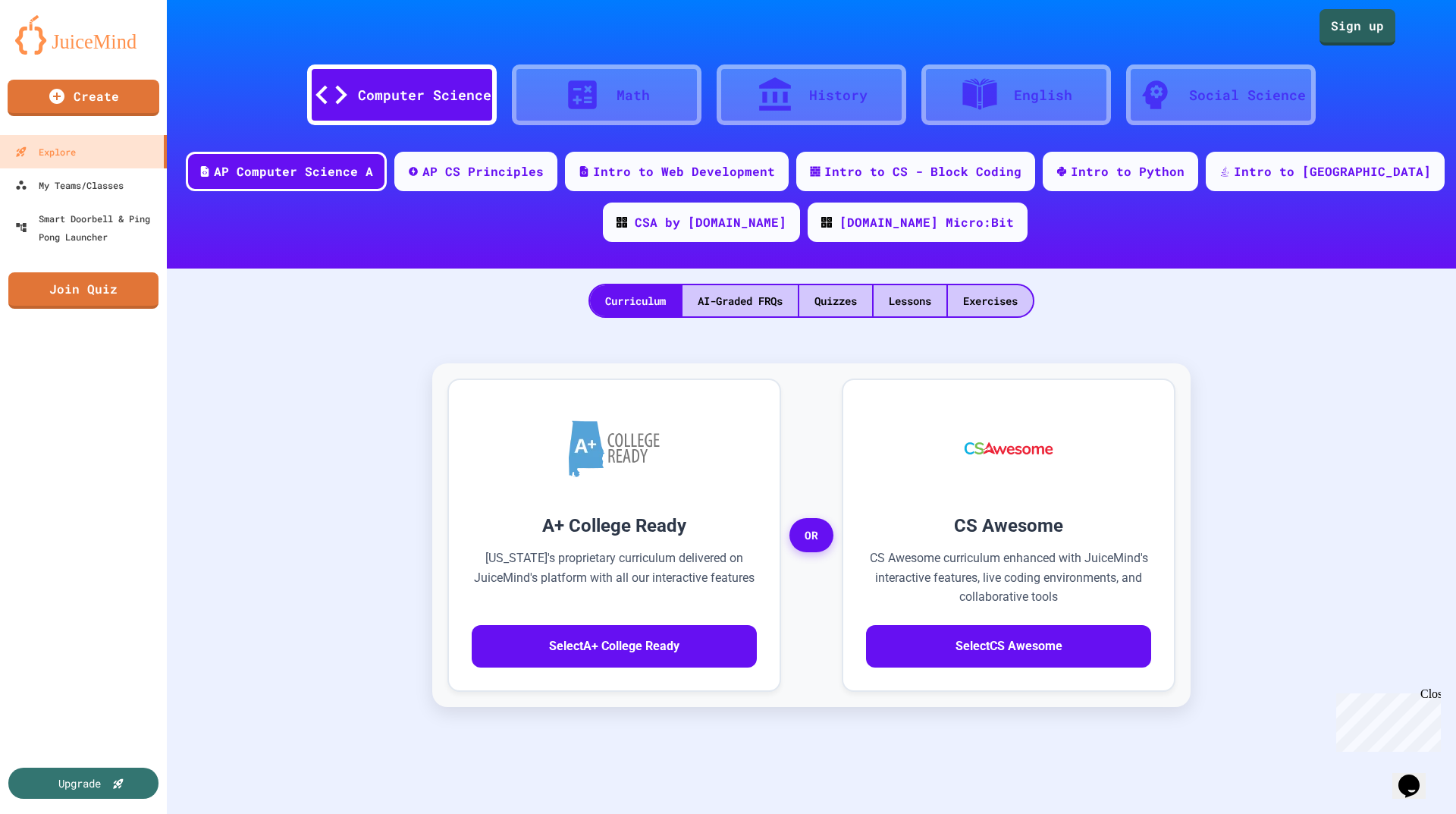
scroll to position [41, 0]
drag, startPoint x: 1124, startPoint y: 206, endPoint x: 1029, endPoint y: 254, distance: 106.4
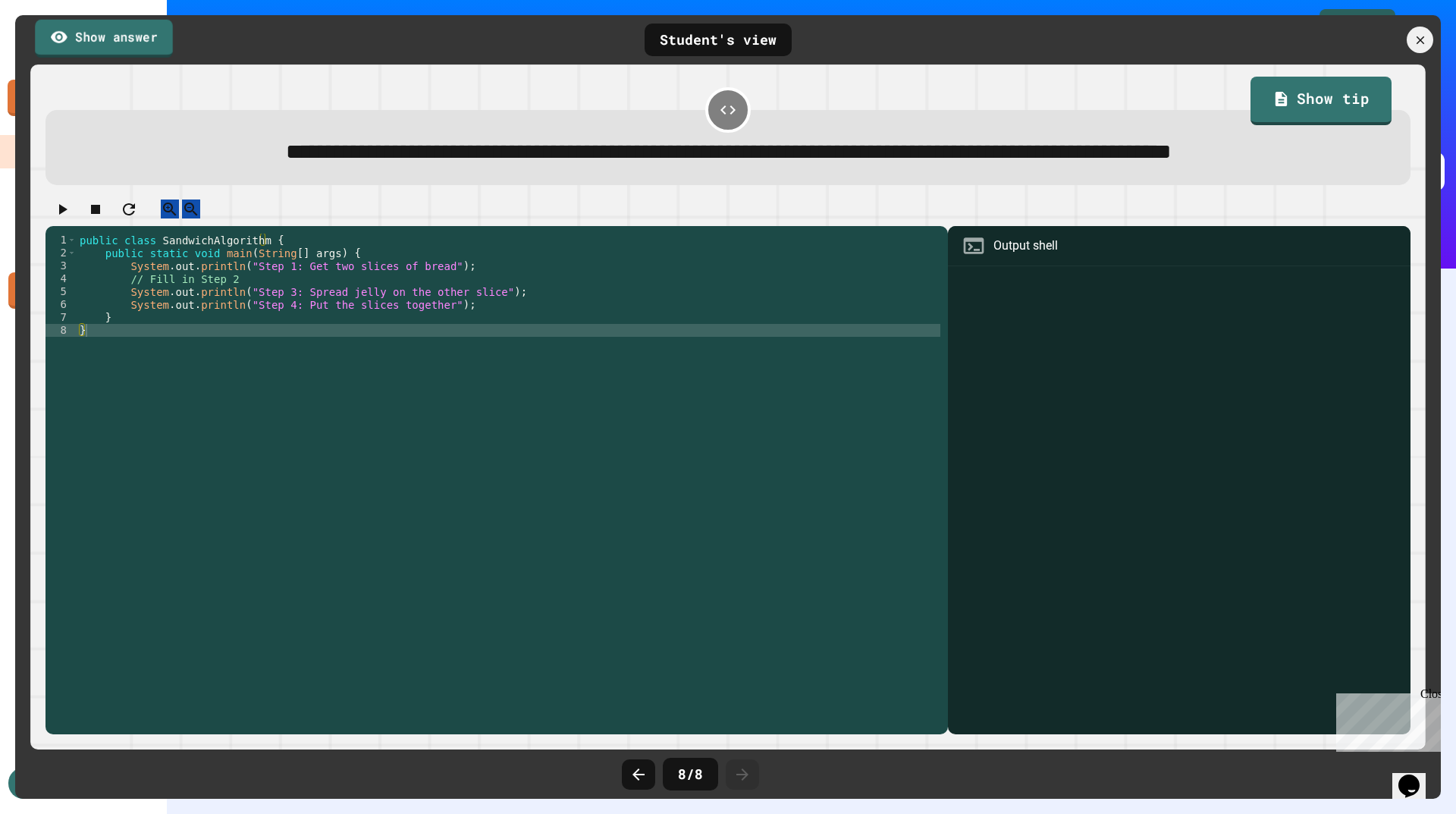
click at [101, 44] on link "Show answer" at bounding box center [103, 38] width 138 height 38
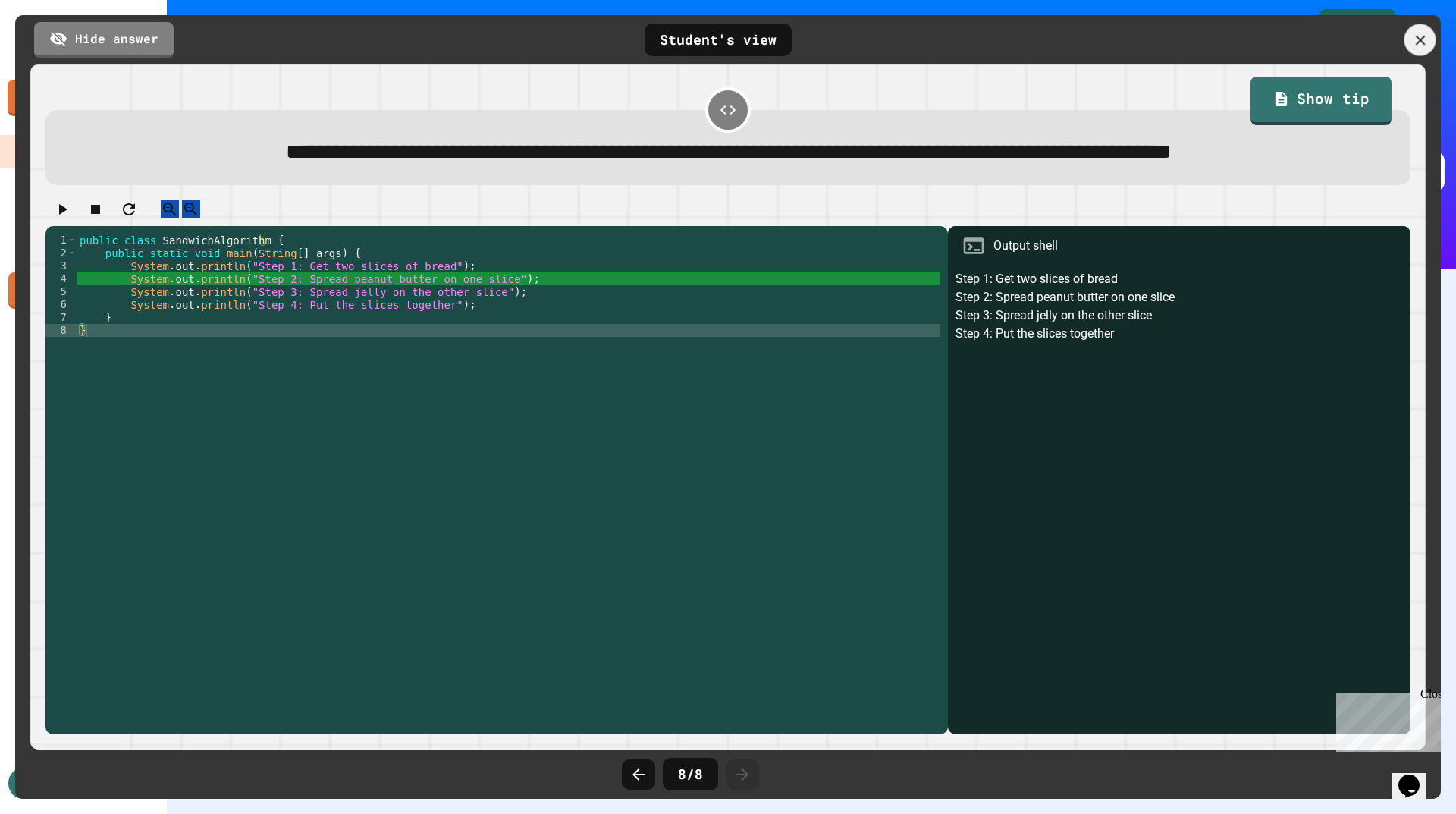
click at [1415, 44] on icon at bounding box center [1420, 40] width 16 height 16
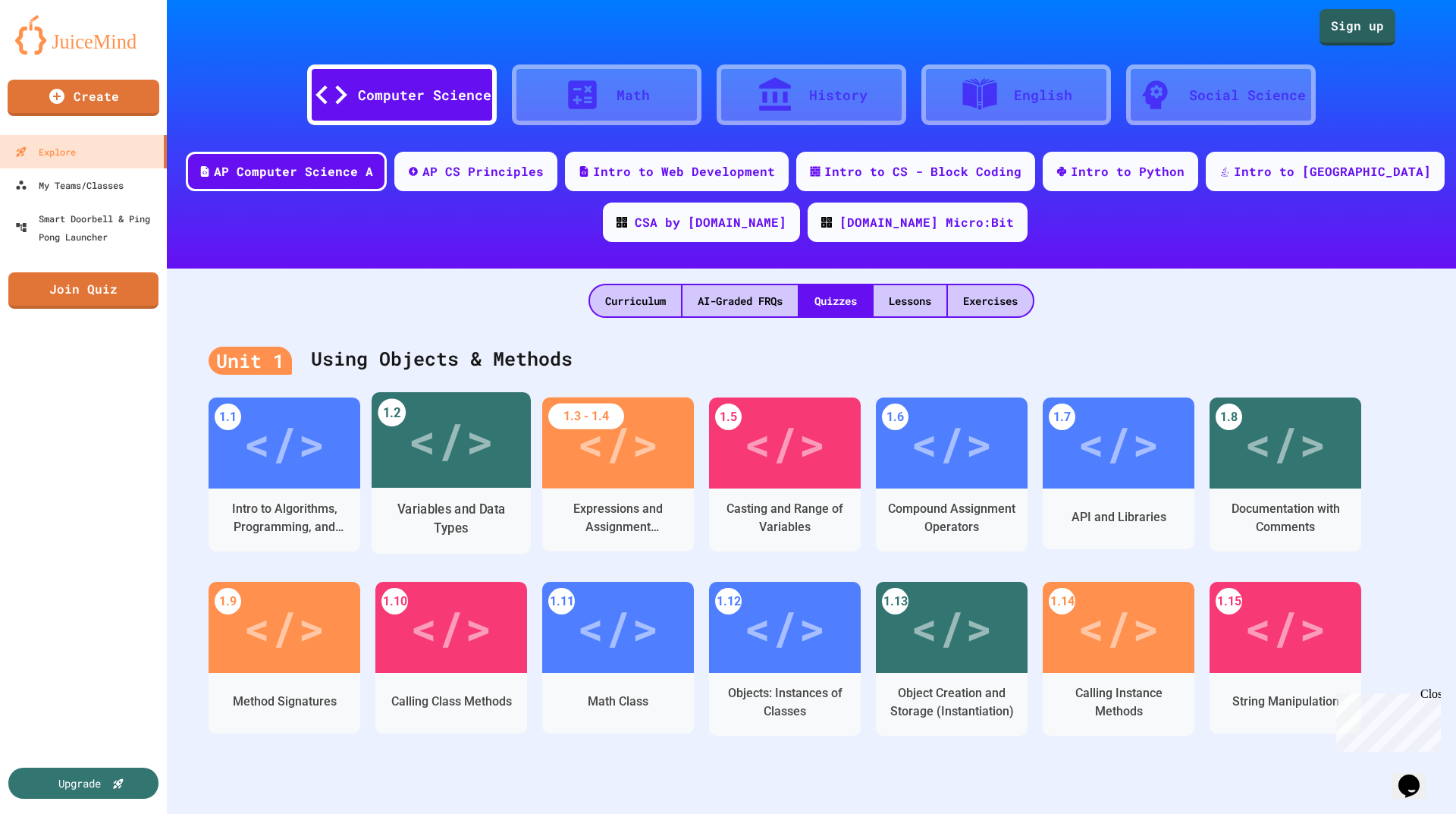
click at [445, 474] on div "</>" at bounding box center [450, 440] width 86 height 72
